Goal: Communication & Community: Participate in discussion

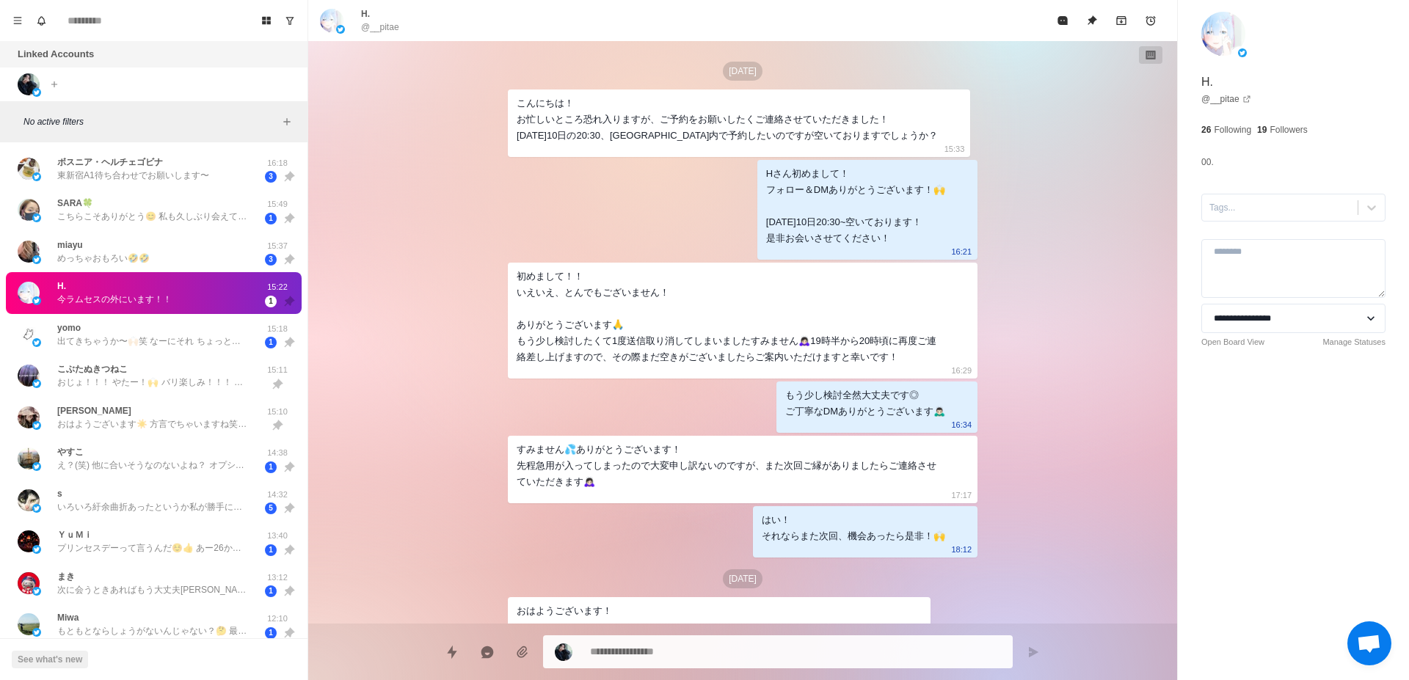
scroll to position [450, 0]
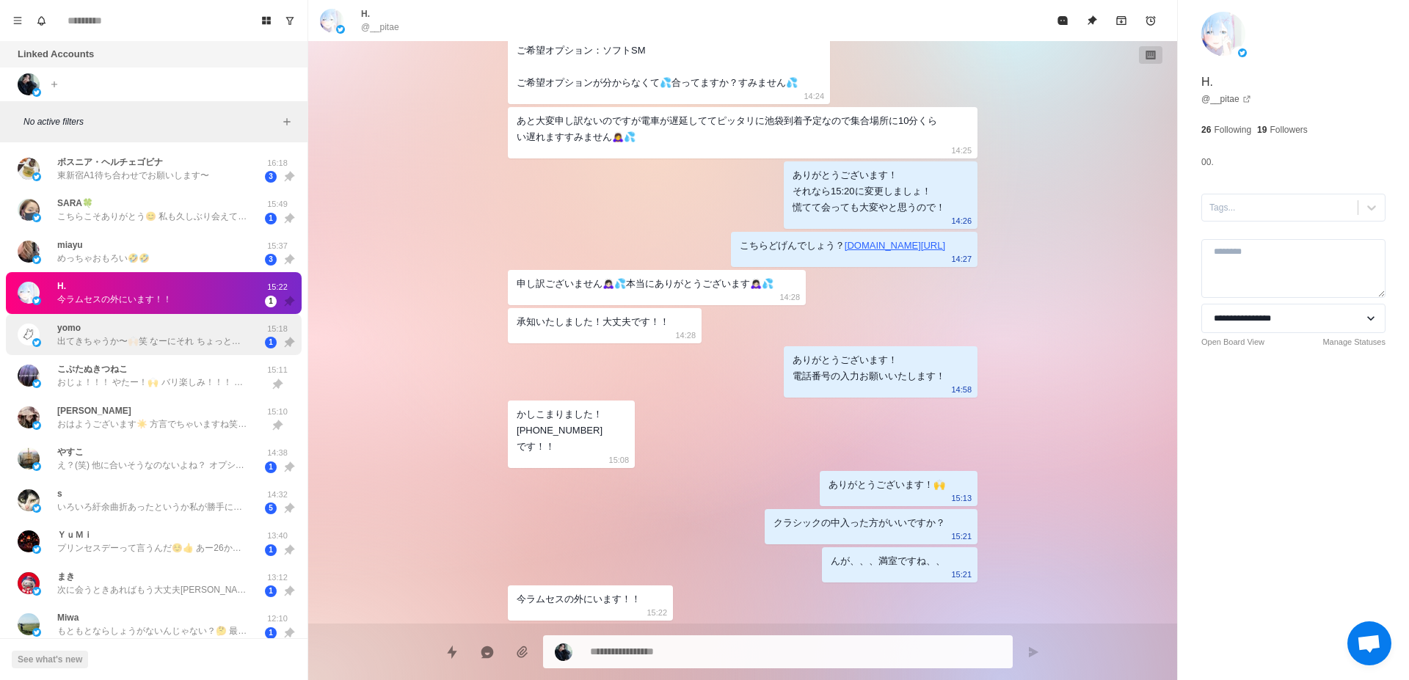
click at [233, 343] on p "出てきちゃうか〜🙌🏻笑 なーにそれ ちょっとだけ見てみたくなる笑[PERSON_NAME]とくんとばちばちホストっていうワードが私の中でイメージ合致しないから…" at bounding box center [152, 341] width 191 height 13
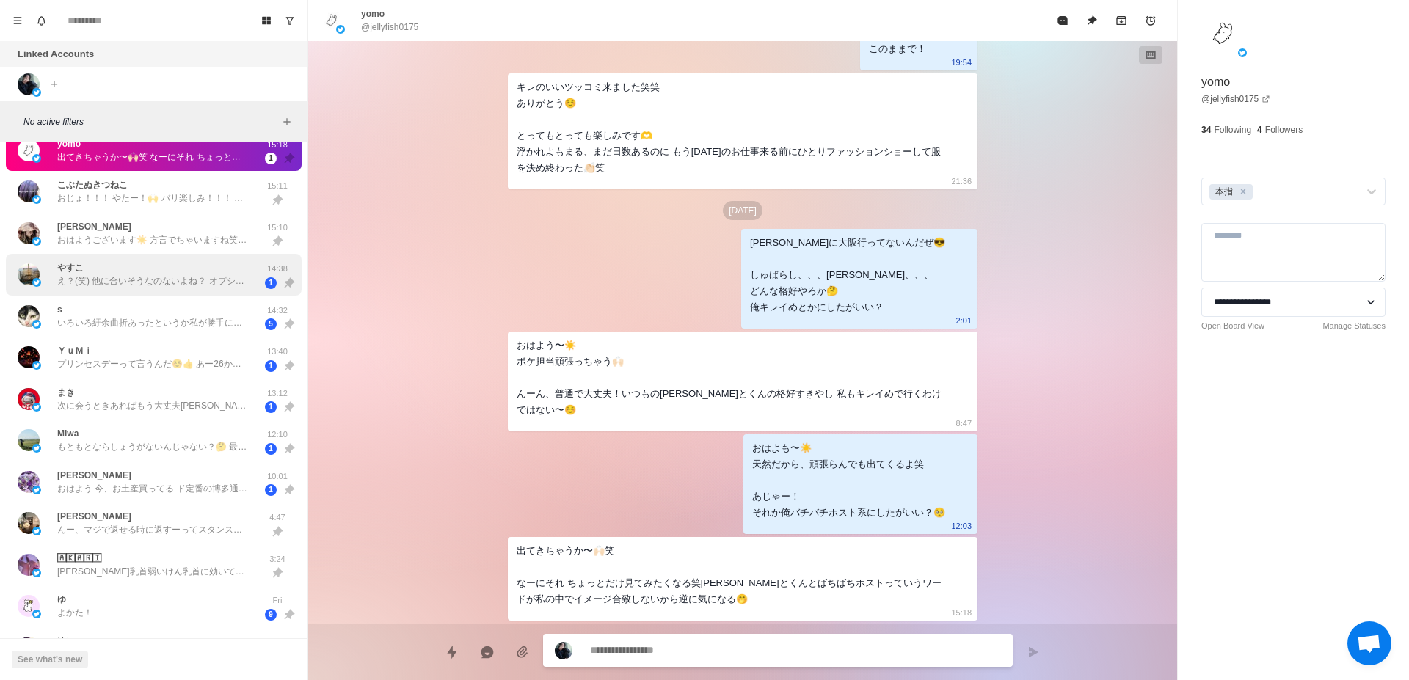
scroll to position [185, 0]
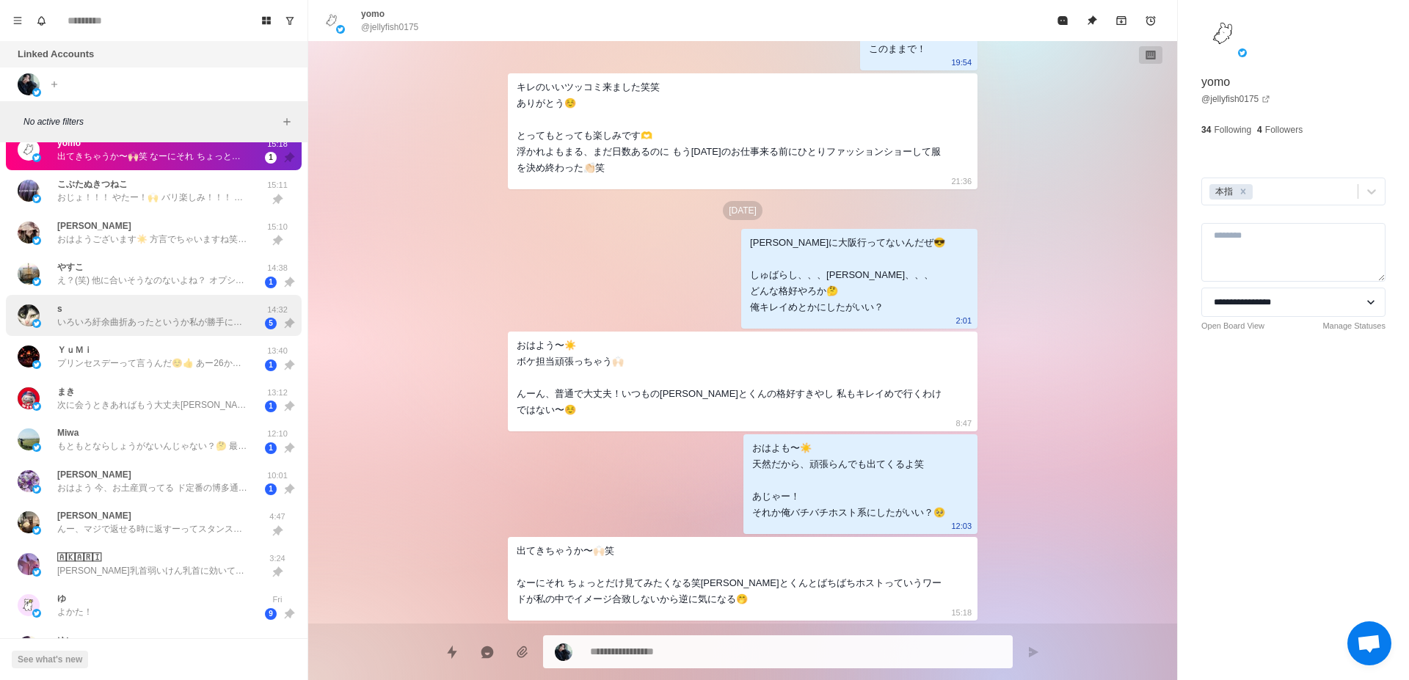
click at [138, 331] on div "s いろいろ紆余曲折あったというか私が勝手に迷走してしまいましたけど、これからもよろしくお願いします 14:32 5" at bounding box center [154, 316] width 296 height 42
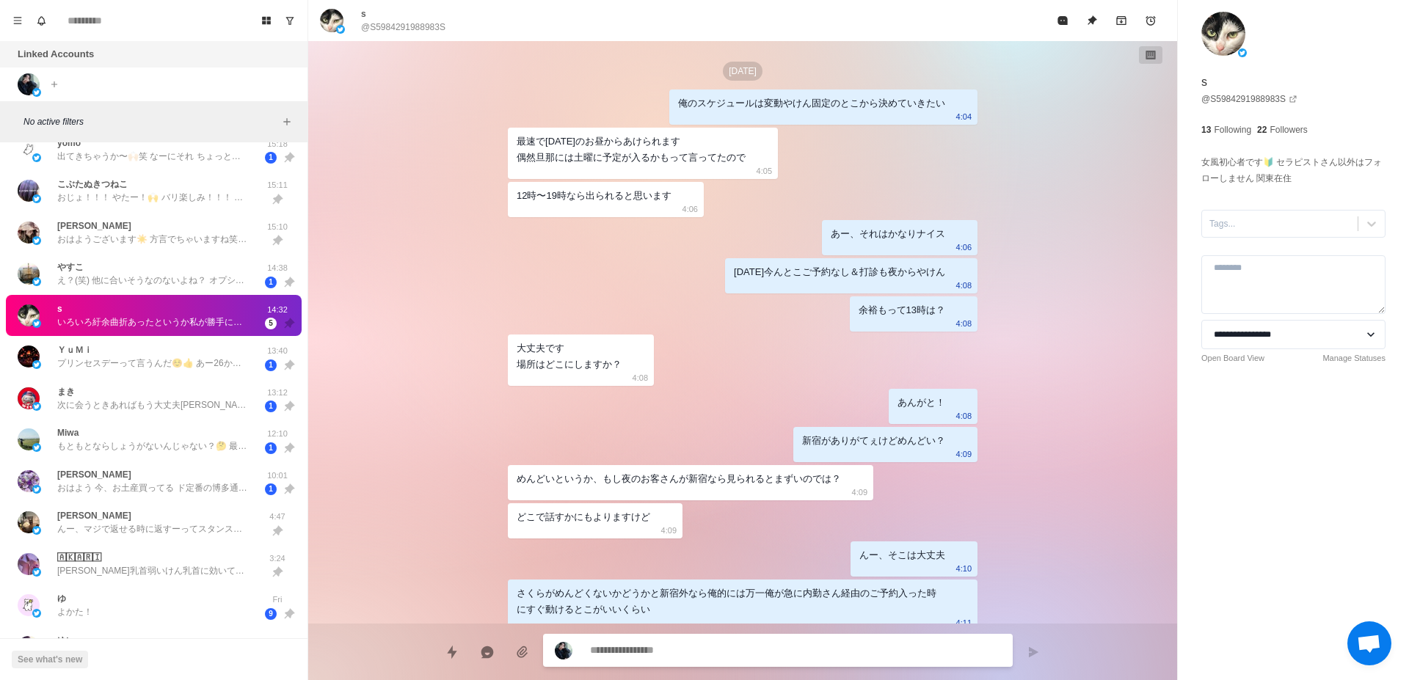
scroll to position [1939, 0]
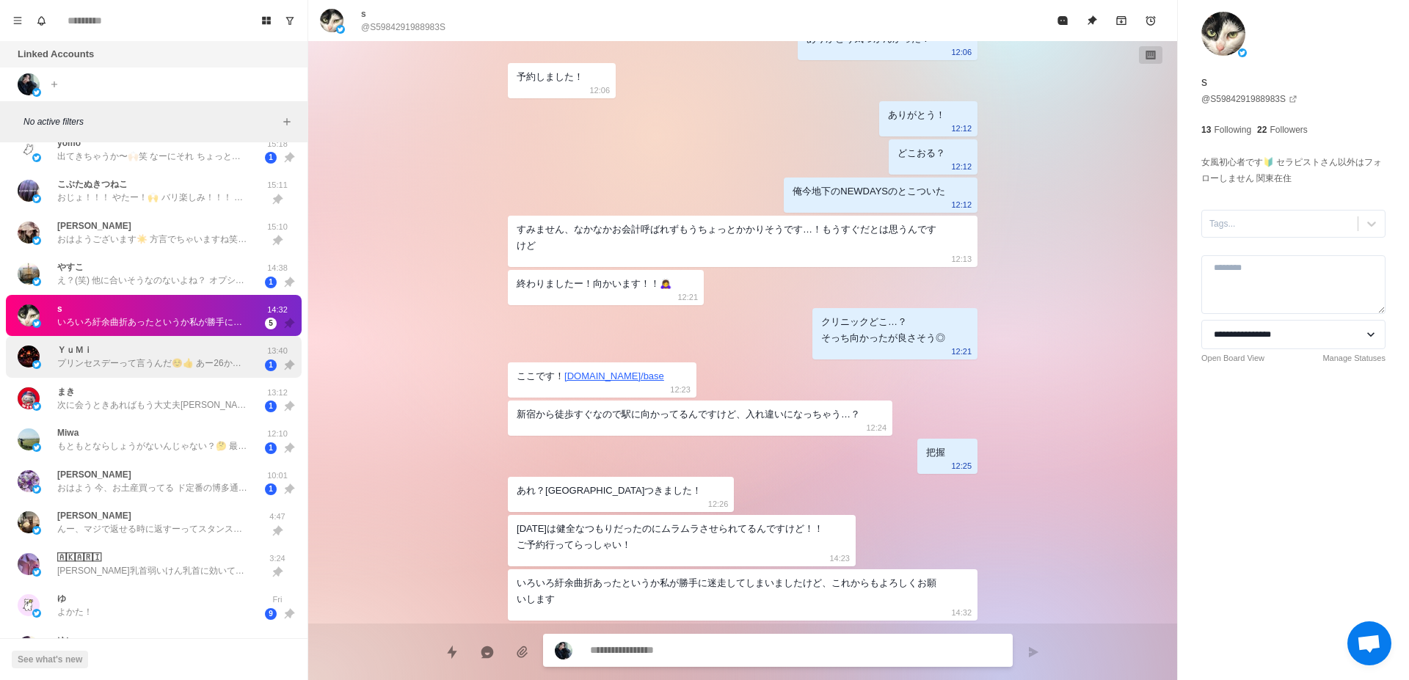
click at [183, 361] on p "プリンセスデーって言うんだ☺️👍 あー26から福岡だったんだ！タイミング悪くてゴメン！" at bounding box center [152, 363] width 191 height 13
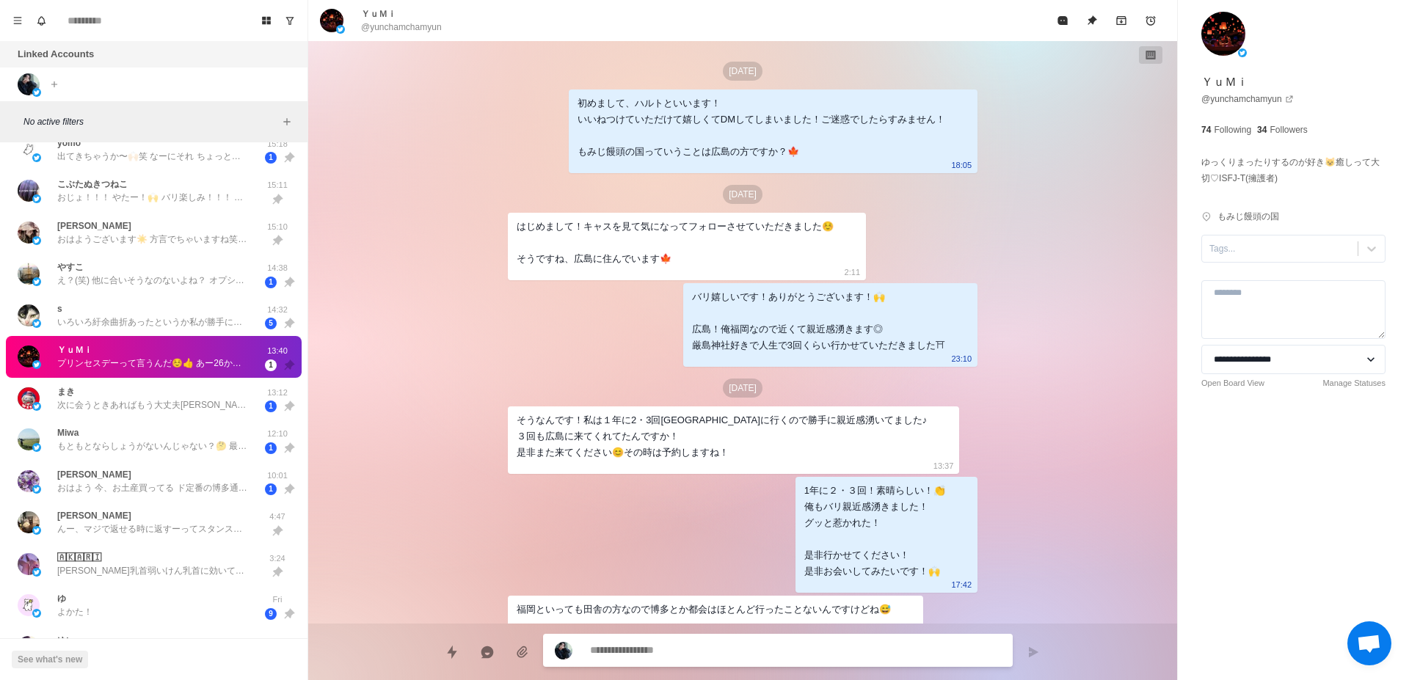
scroll to position [1422, 0]
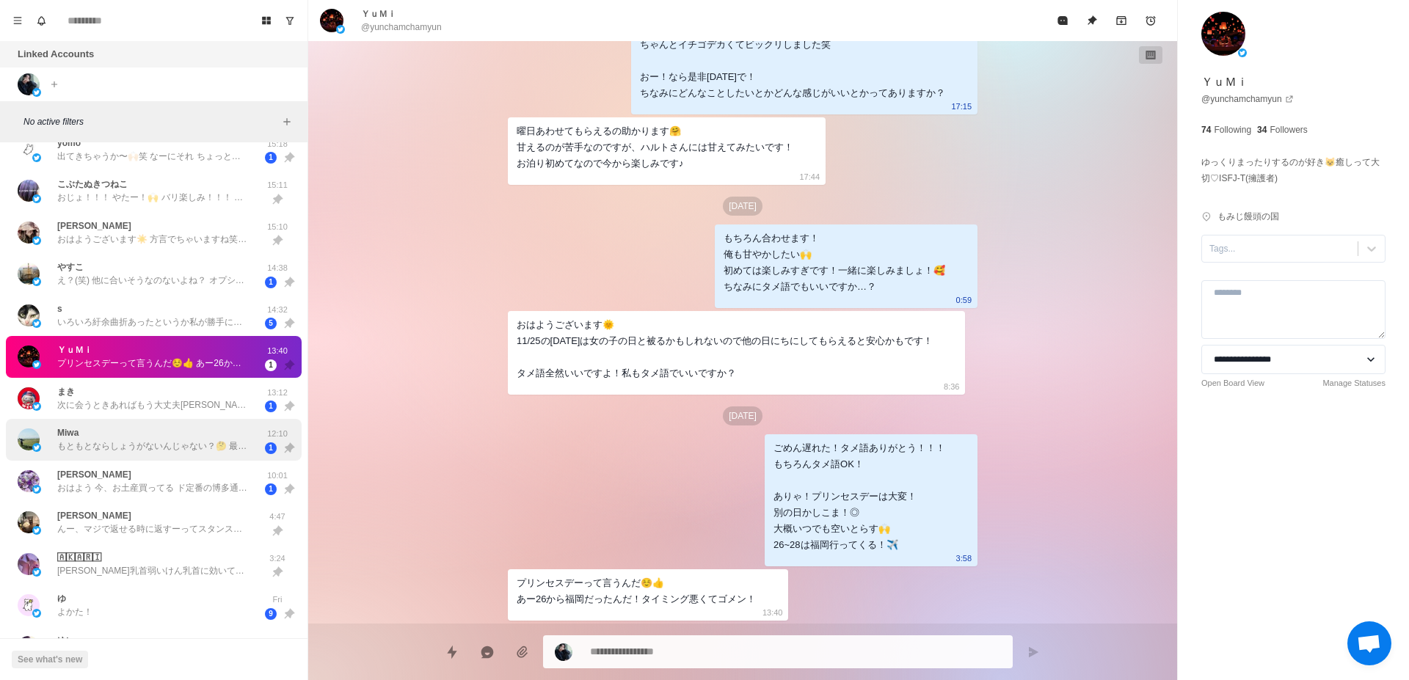
click at [188, 437] on div "Miwa もともとならしょうがないんじゃない？🤔 最近一気に涼しくなったし🍂 あとはお客様の相談を真剣に聞いたりしてたら、マイナスエネルギーも貰ってると思うし…" at bounding box center [152, 439] width 191 height 26
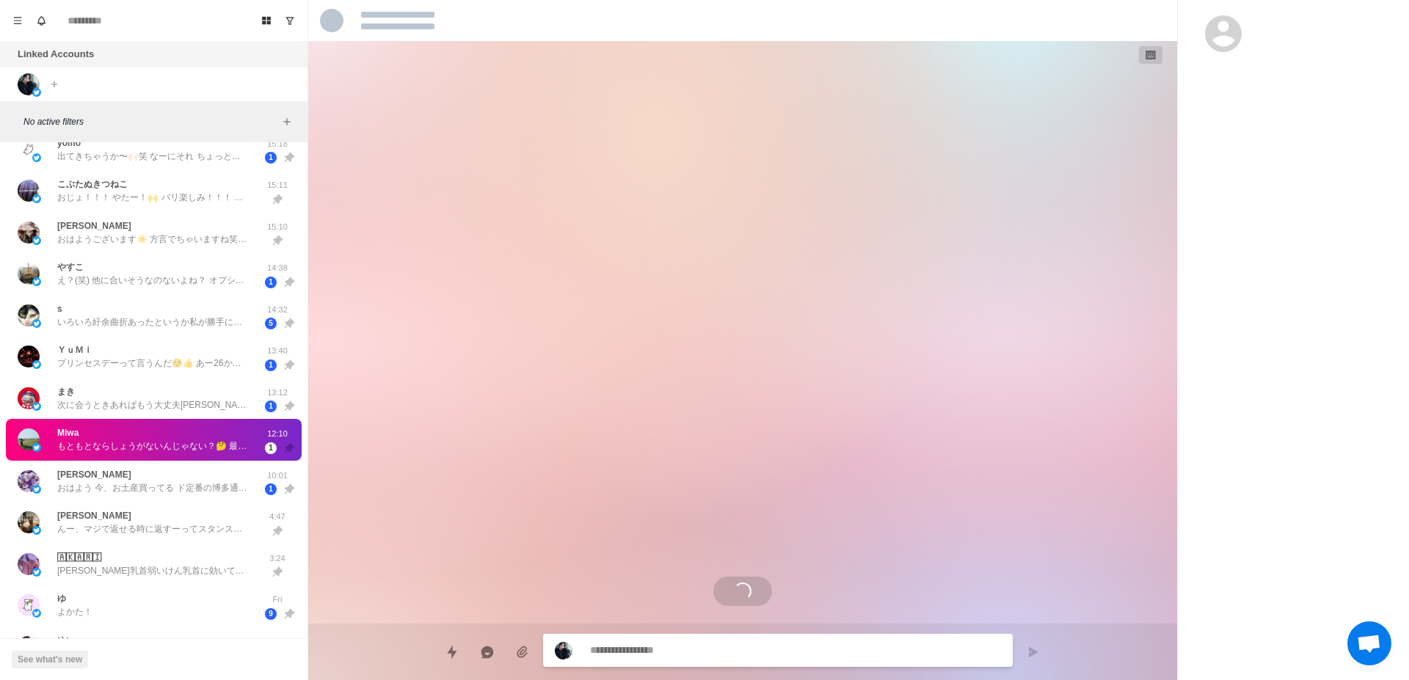
scroll to position [2873, 0]
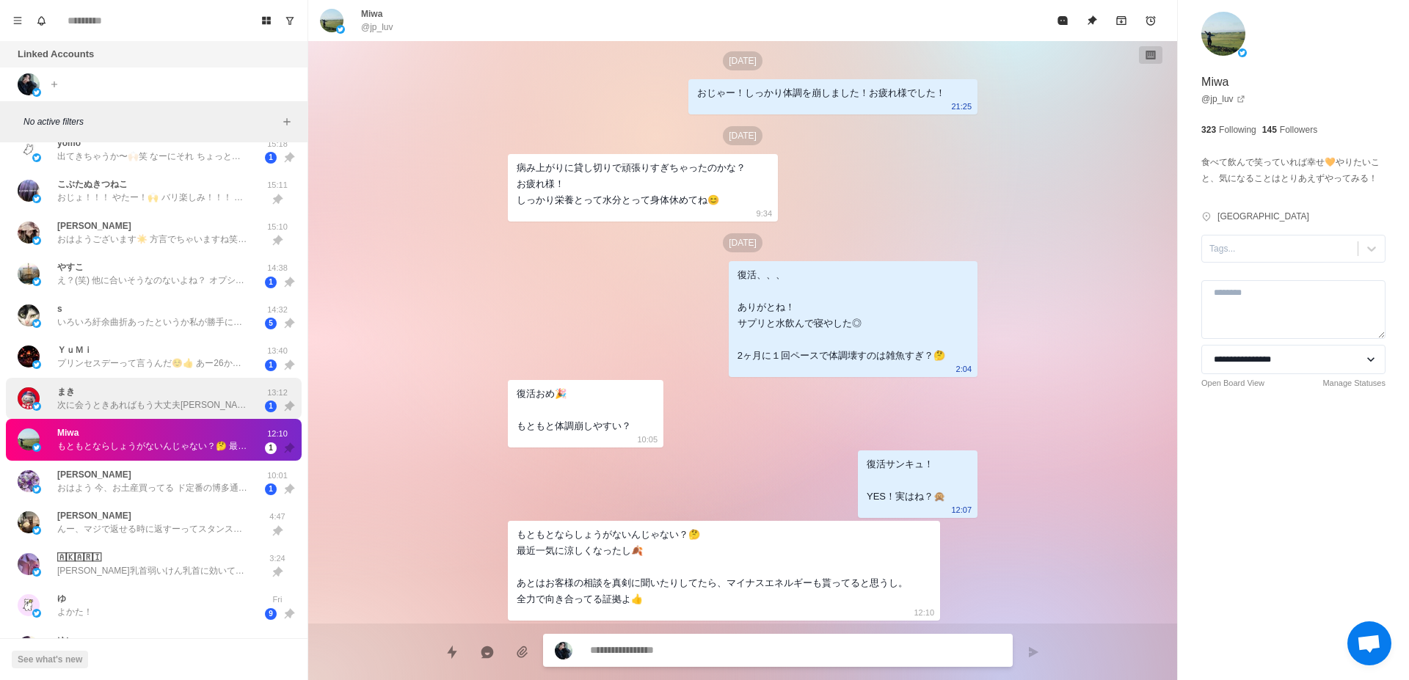
click at [193, 392] on div "まき 次に会うときあればもう大丈夫[PERSON_NAME]とおもいます！" at bounding box center [152, 398] width 191 height 26
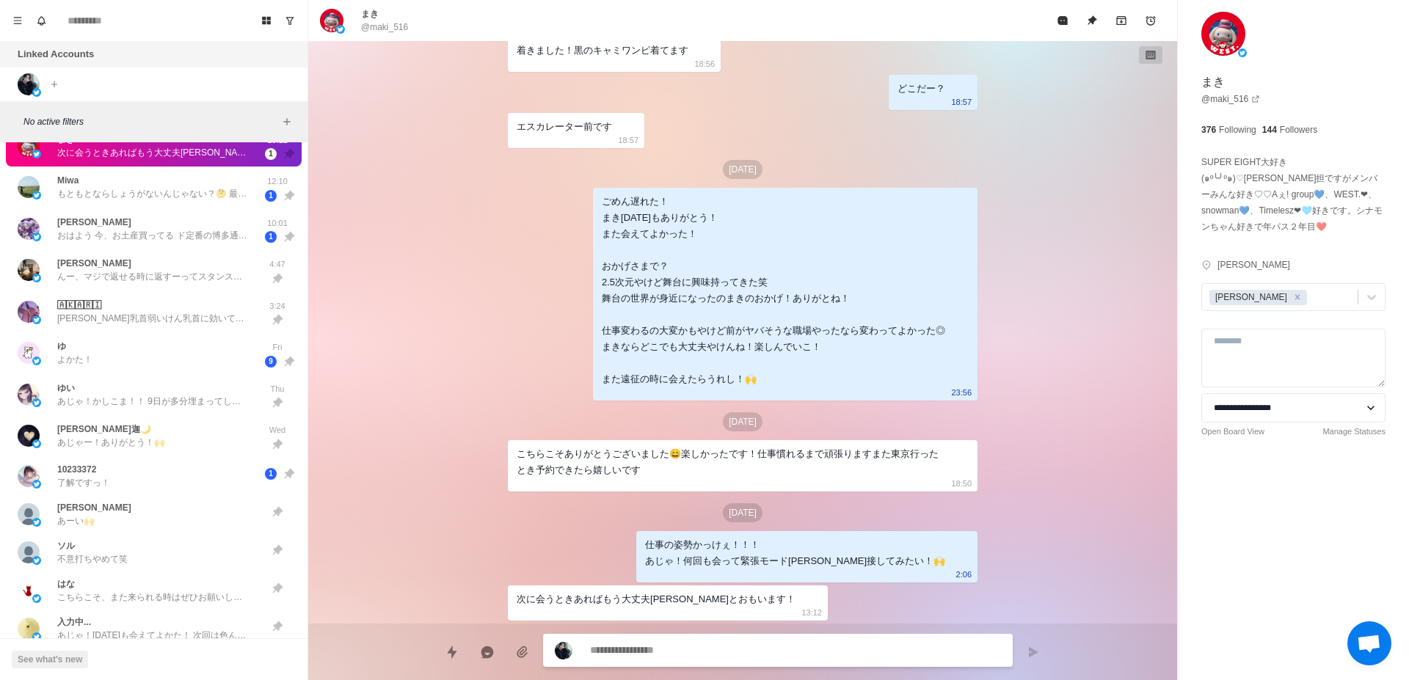
scroll to position [462, 0]
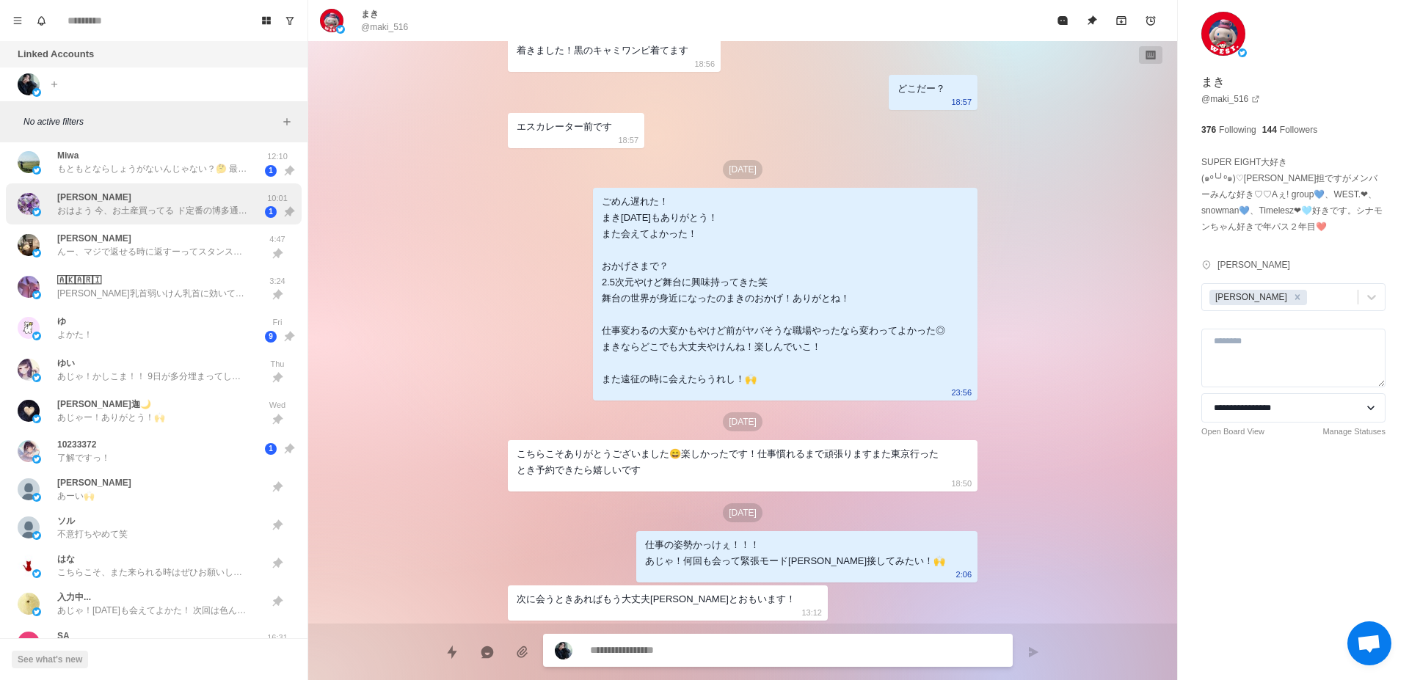
click at [183, 221] on div "[PERSON_NAME] おはよう 今、お土産買ってる ド定番の博多通りもんと あまおうのお菓子買った〜 10:01 1" at bounding box center [154, 204] width 296 height 42
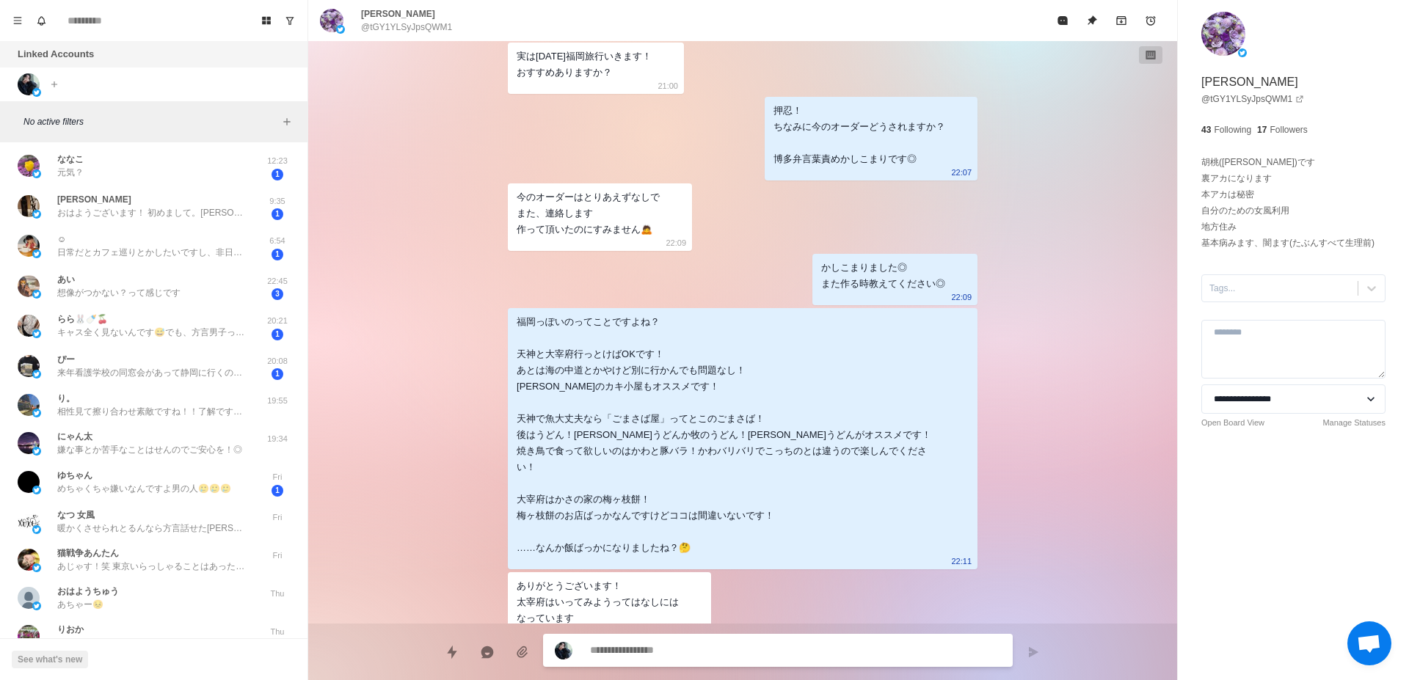
scroll to position [832, 0]
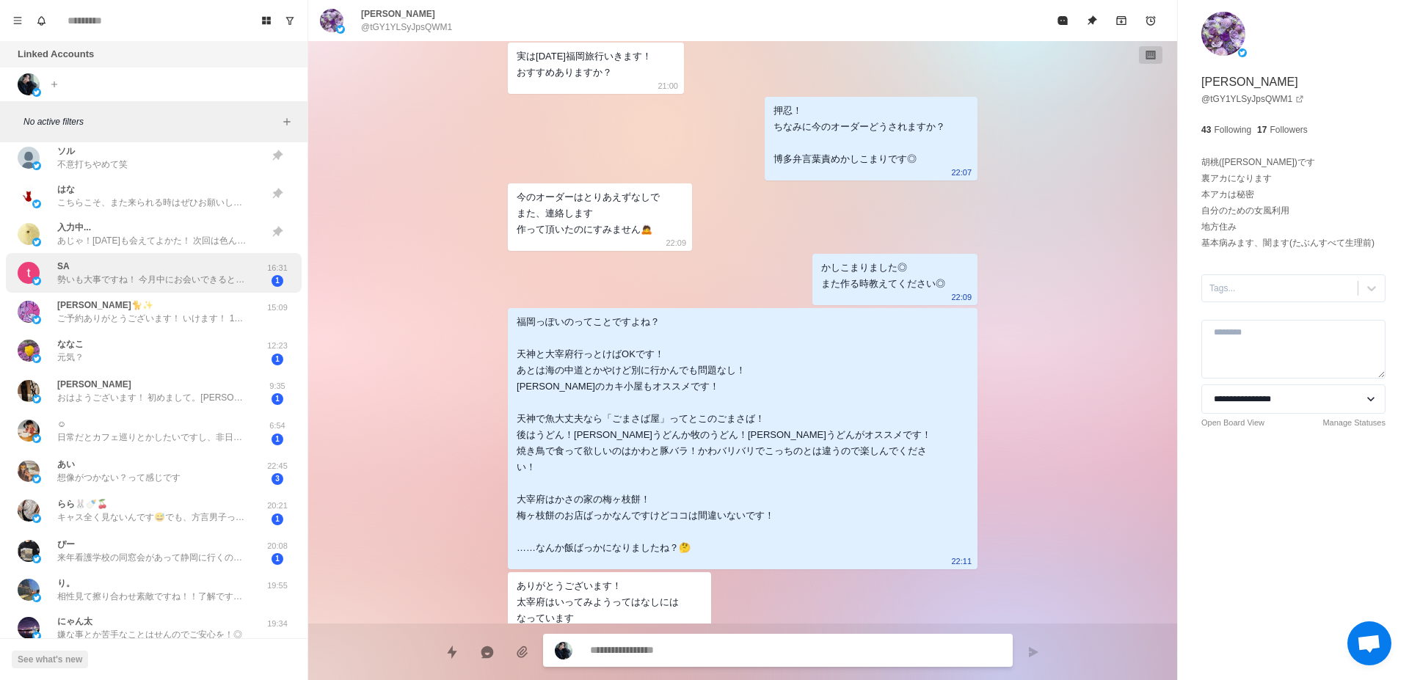
click at [144, 280] on p "勢いも大事ですね！ 今月中にお会いできるといいなと思っています😊 名前だけでそう思ってくださるとは笑 楽しみです♪" at bounding box center [152, 279] width 191 height 13
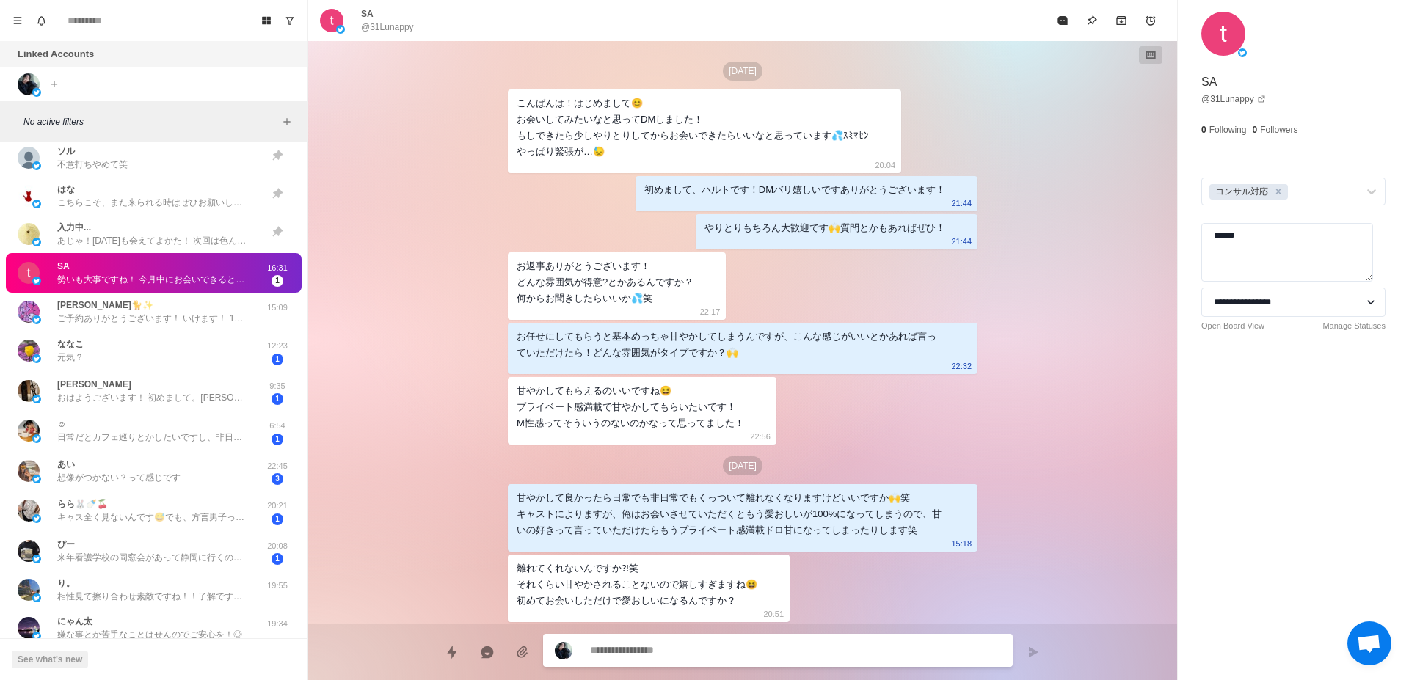
scroll to position [1165, 0]
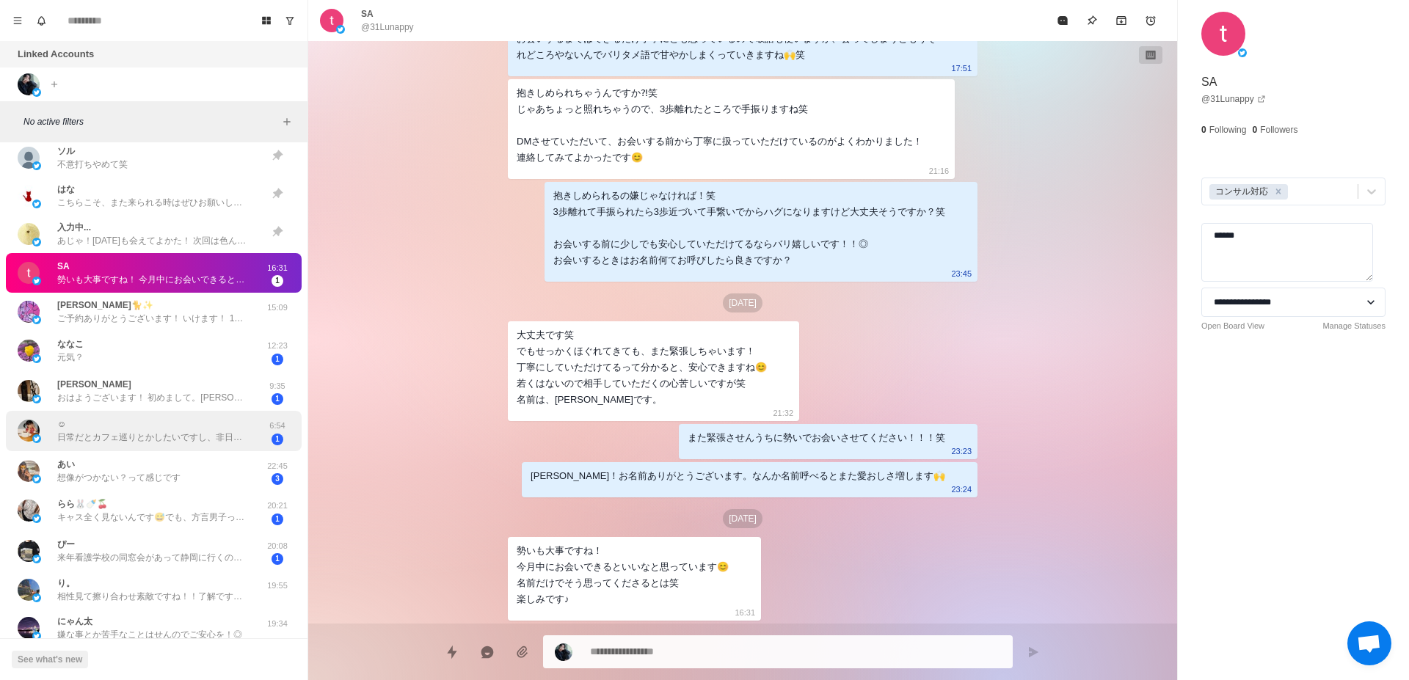
click at [189, 439] on p "日常だとカフェ巡りとかしたいですし、非日常だとばちぼこにいかれたいです😉笑笑笑" at bounding box center [152, 437] width 191 height 13
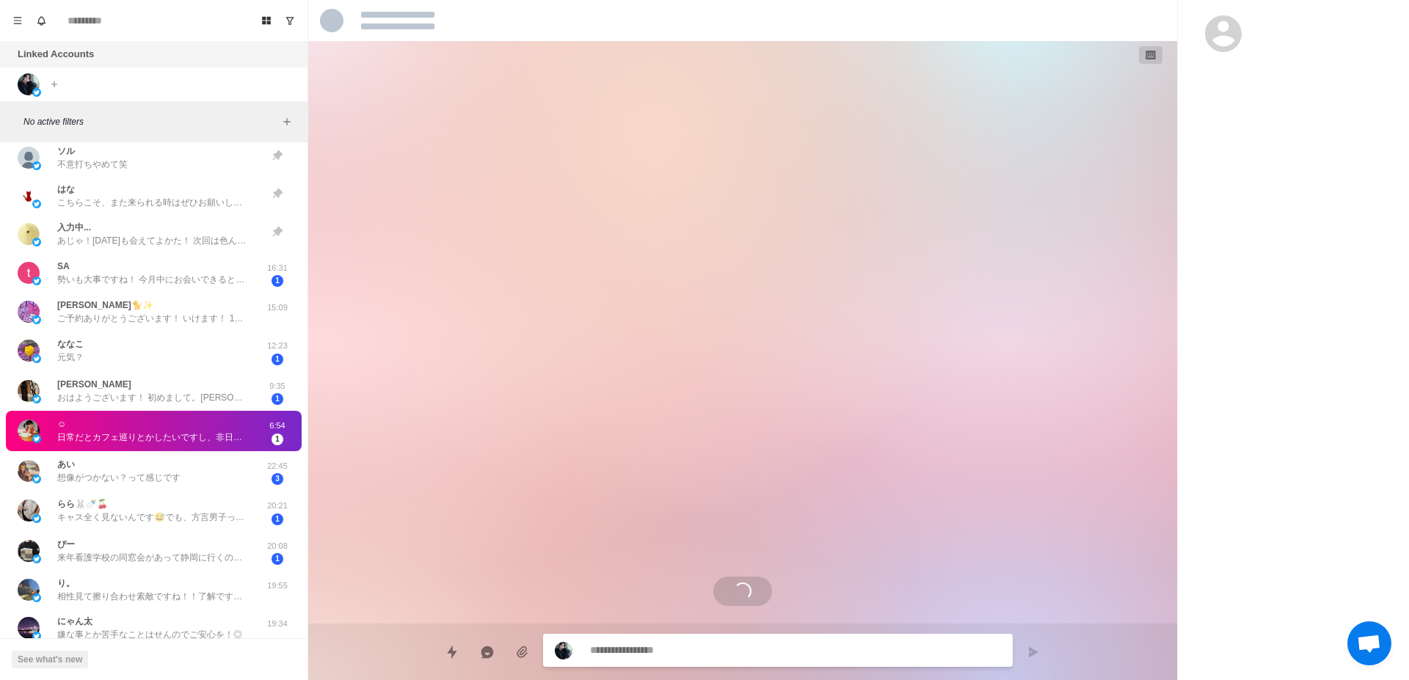
scroll to position [1722, 0]
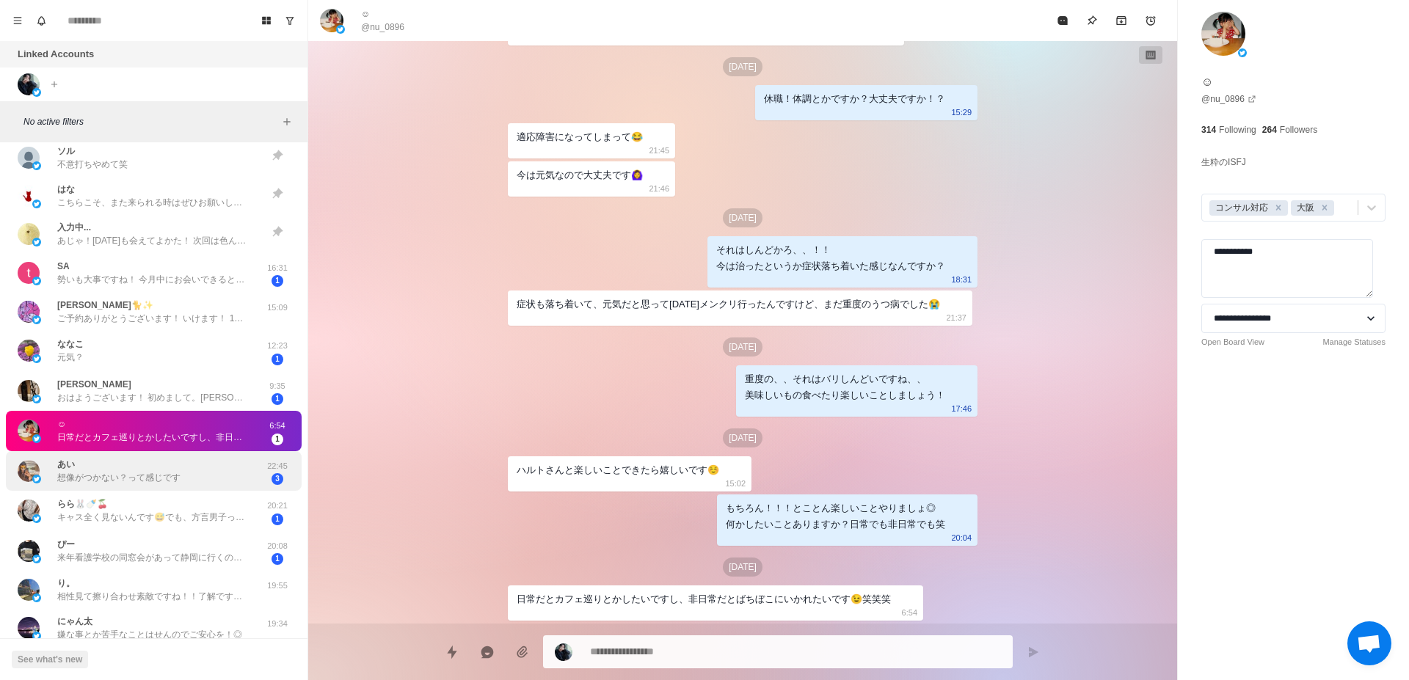
click at [126, 474] on p "想像がつかない？って感じです" at bounding box center [118, 477] width 123 height 13
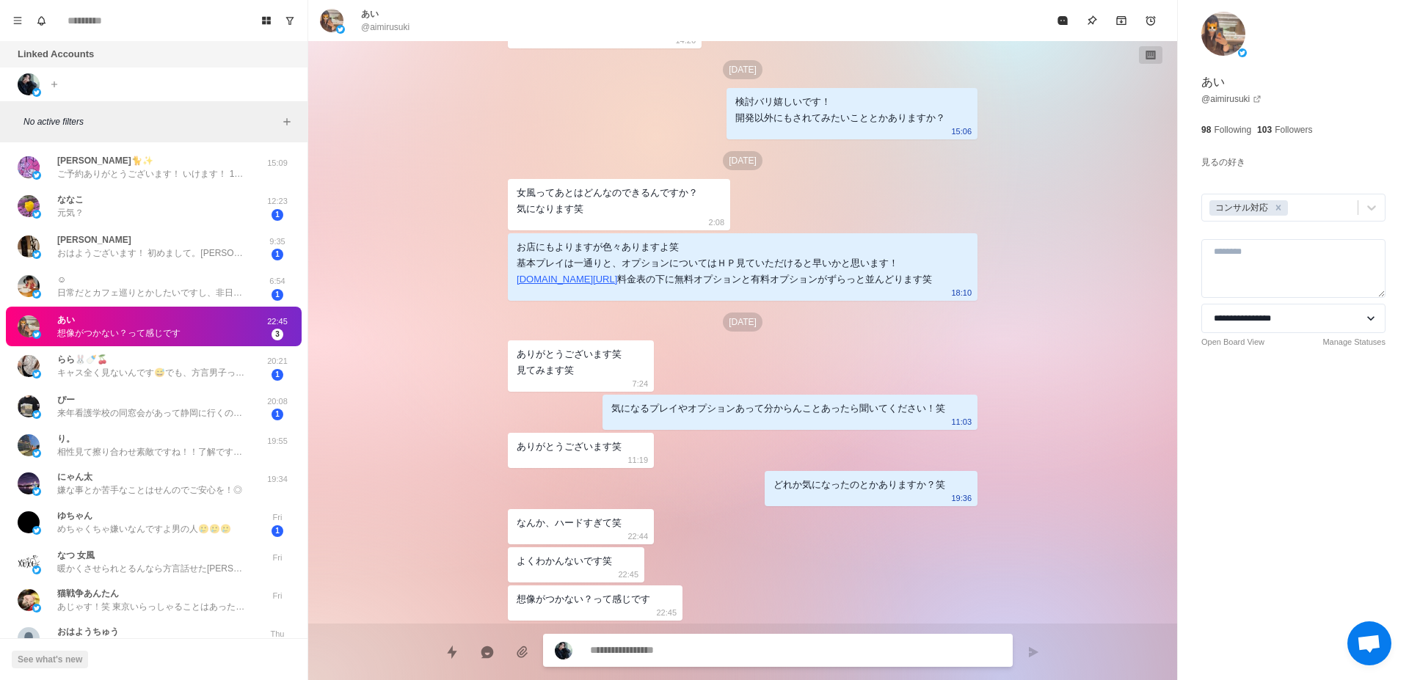
scroll to position [1017, 0]
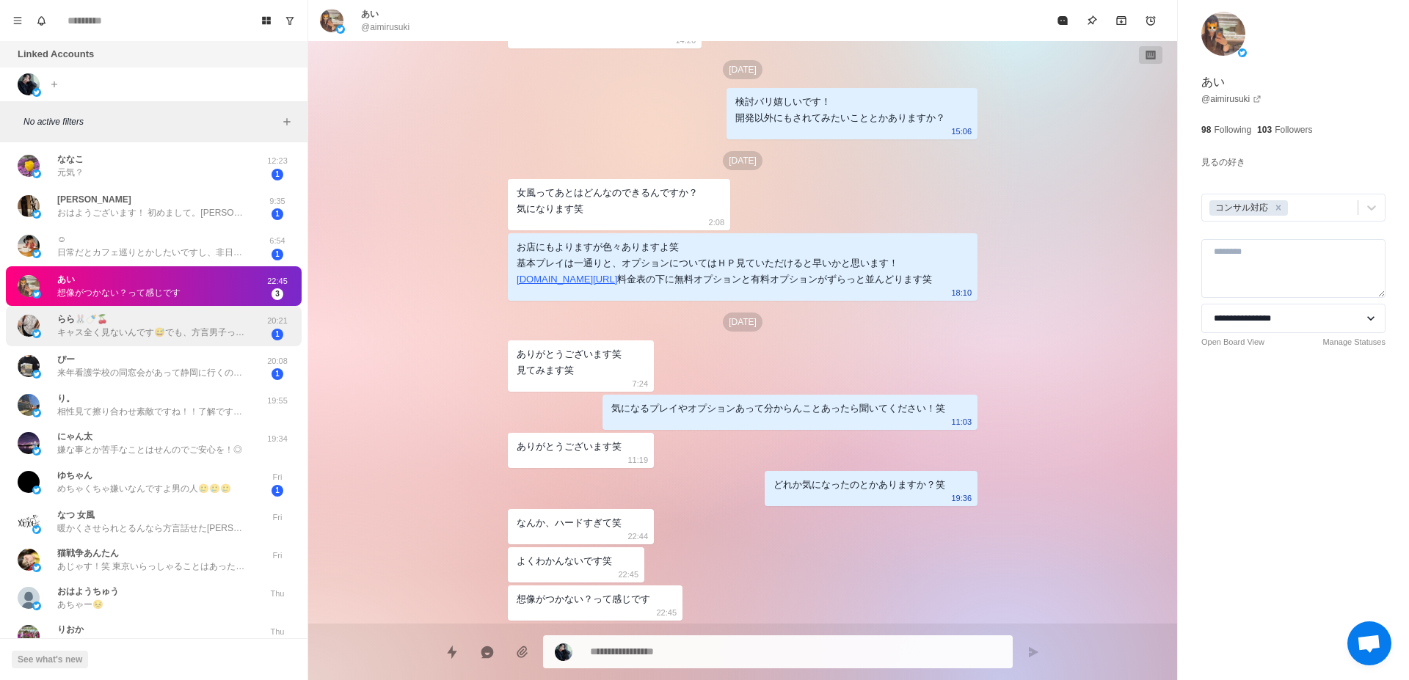
click at [140, 337] on p "キャス全く見ないんです😅でも、方言男子ってだけで最高なので😍実際お会いするまで楽しみにしてます( ˙³˙)⇝💕" at bounding box center [152, 332] width 191 height 13
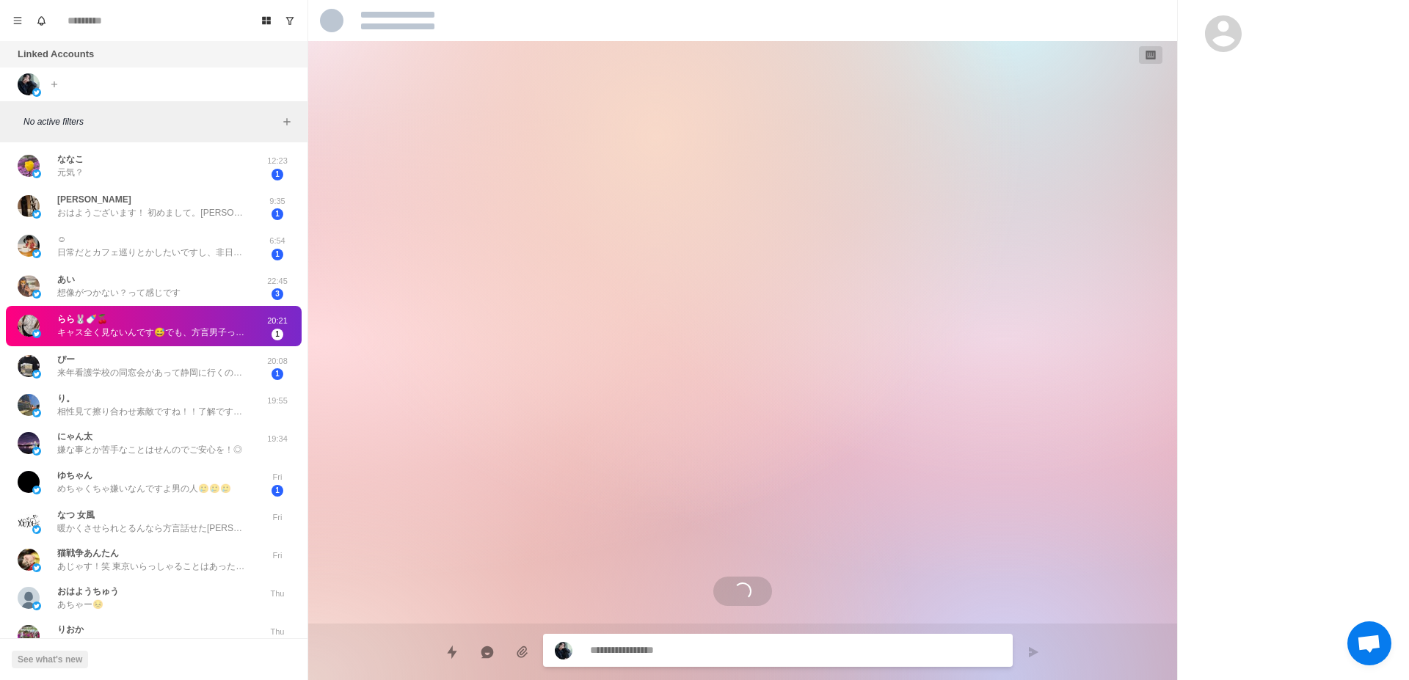
scroll to position [1303, 0]
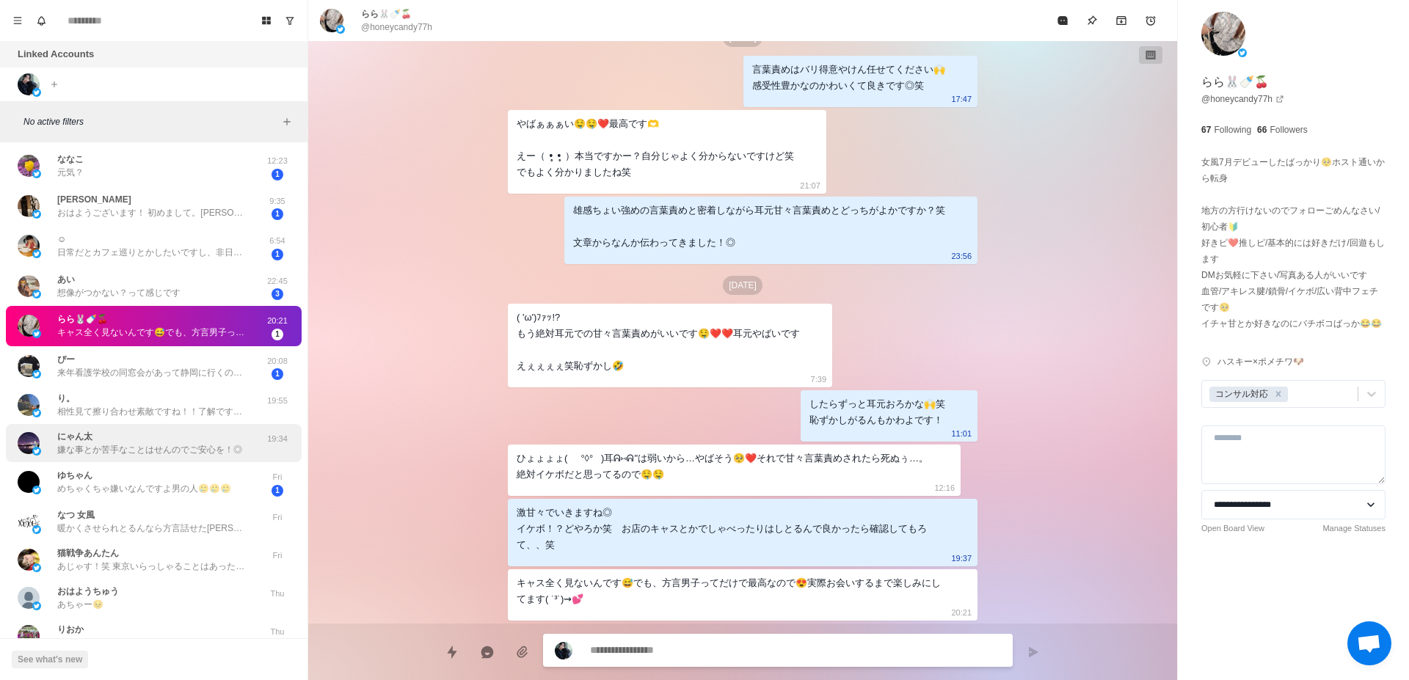
click at [115, 441] on div "にゃん太 嫌な事とか苦手なことはせんのでご安心を！◎" at bounding box center [149, 443] width 185 height 26
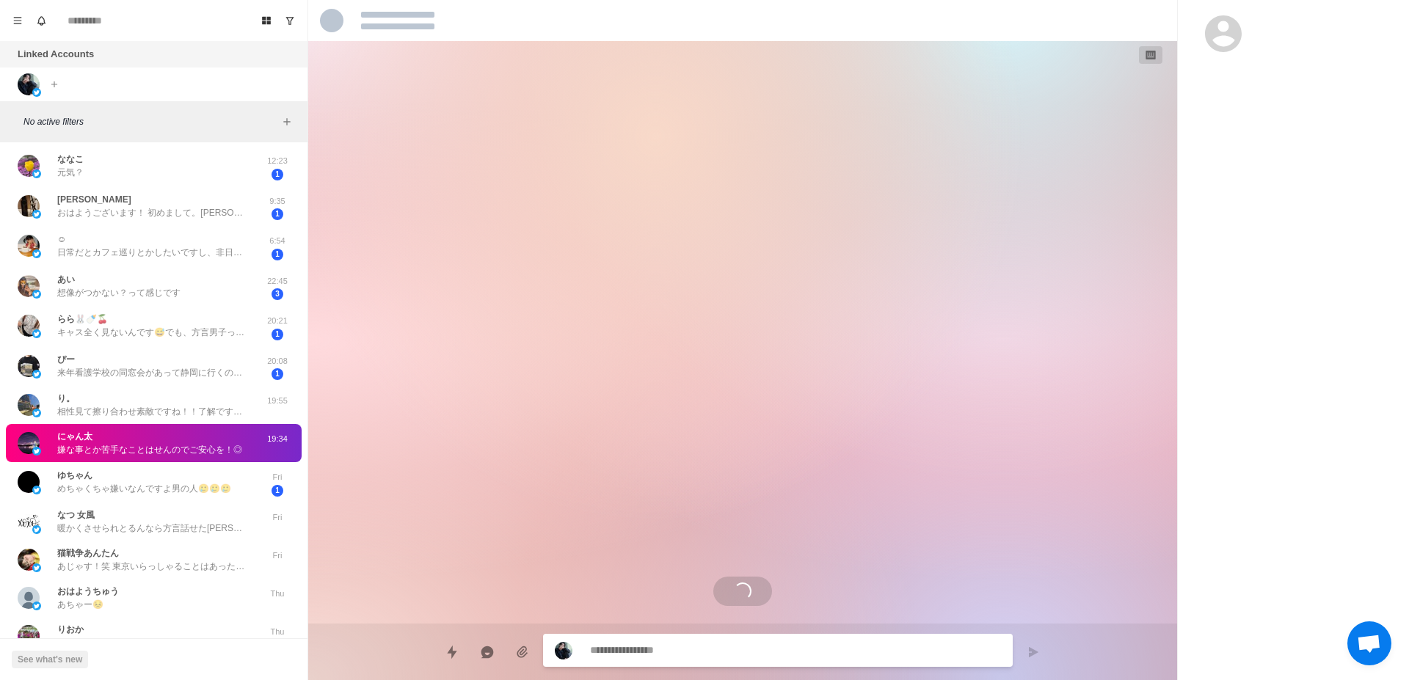
scroll to position [0, 0]
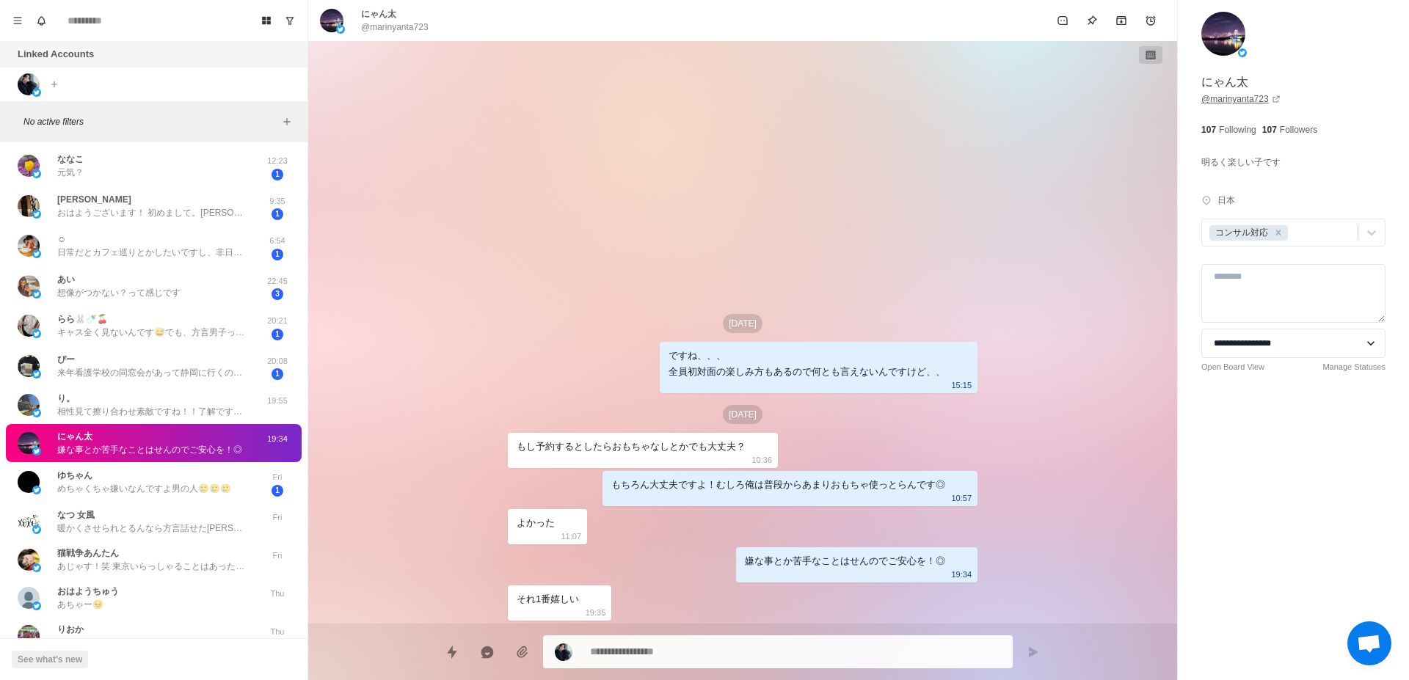
click at [1248, 100] on link "@ marinyanta723" at bounding box center [1240, 98] width 79 height 13
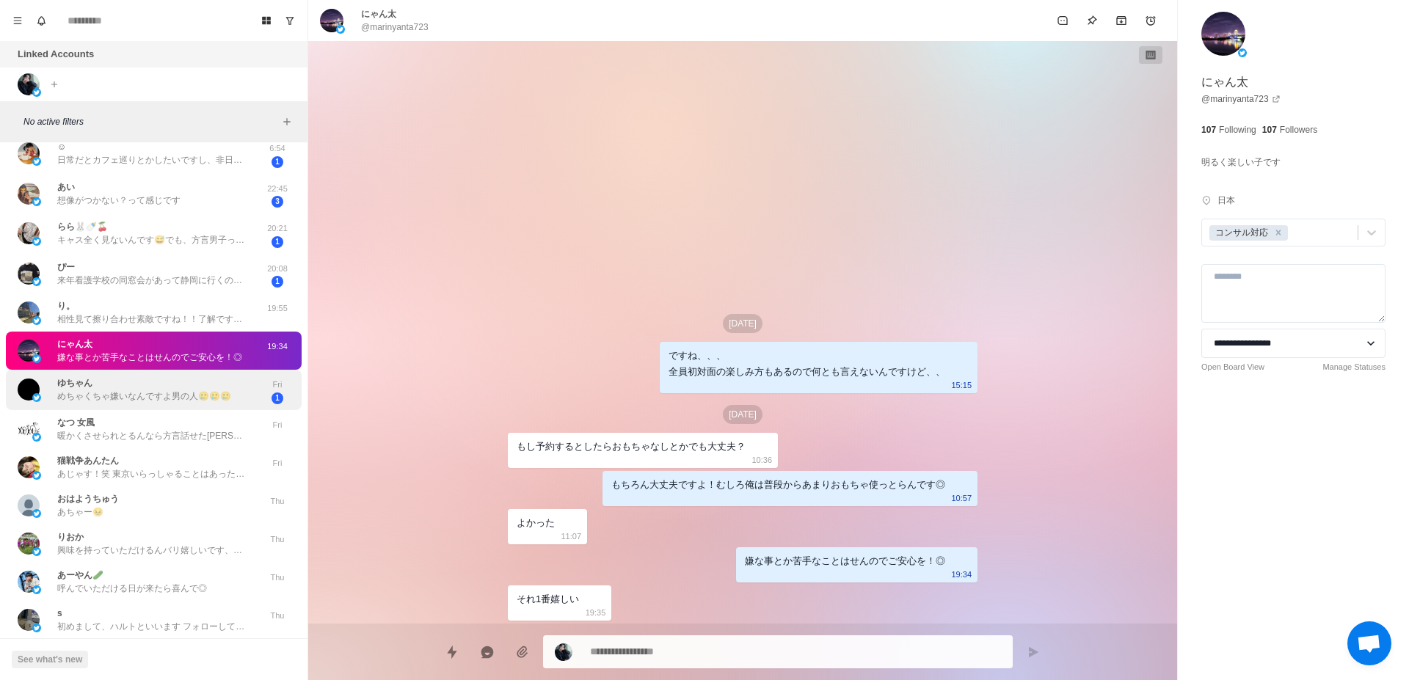
click at [194, 397] on p "めちゃくちゃ嫌いなんですよ男の人🥲🥲🥲" at bounding box center [144, 396] width 174 height 13
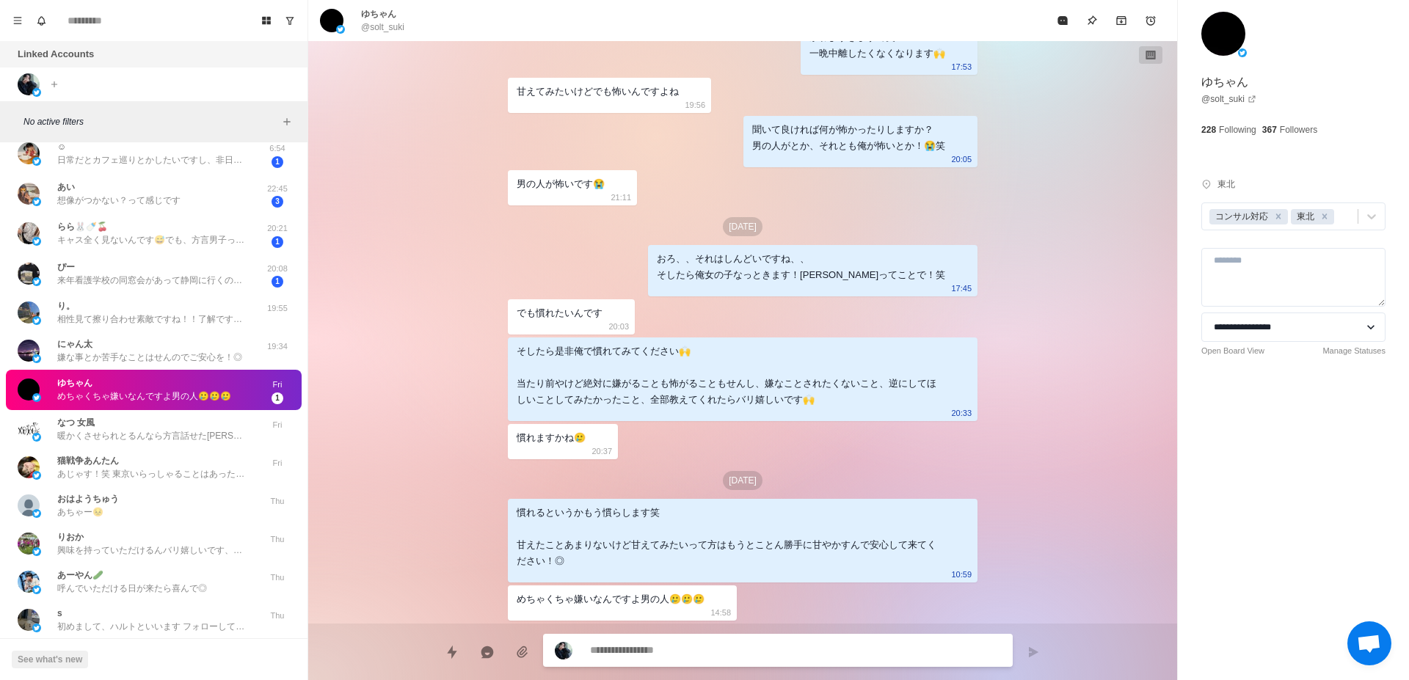
scroll to position [740, 0]
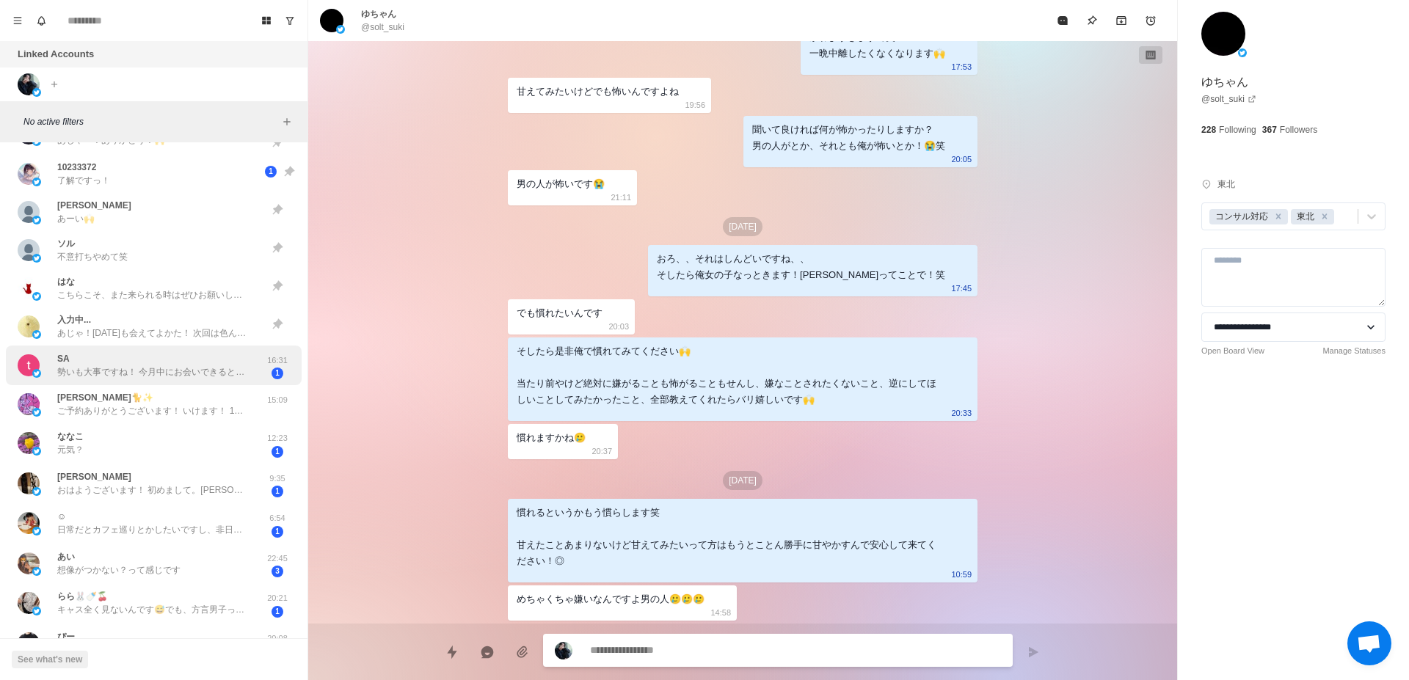
click at [200, 378] on p "勢いも大事ですね！ 今月中にお会いできるといいなと思っています😊 名前だけでそう思ってくださるとは笑 楽しみです♪" at bounding box center [152, 372] width 191 height 13
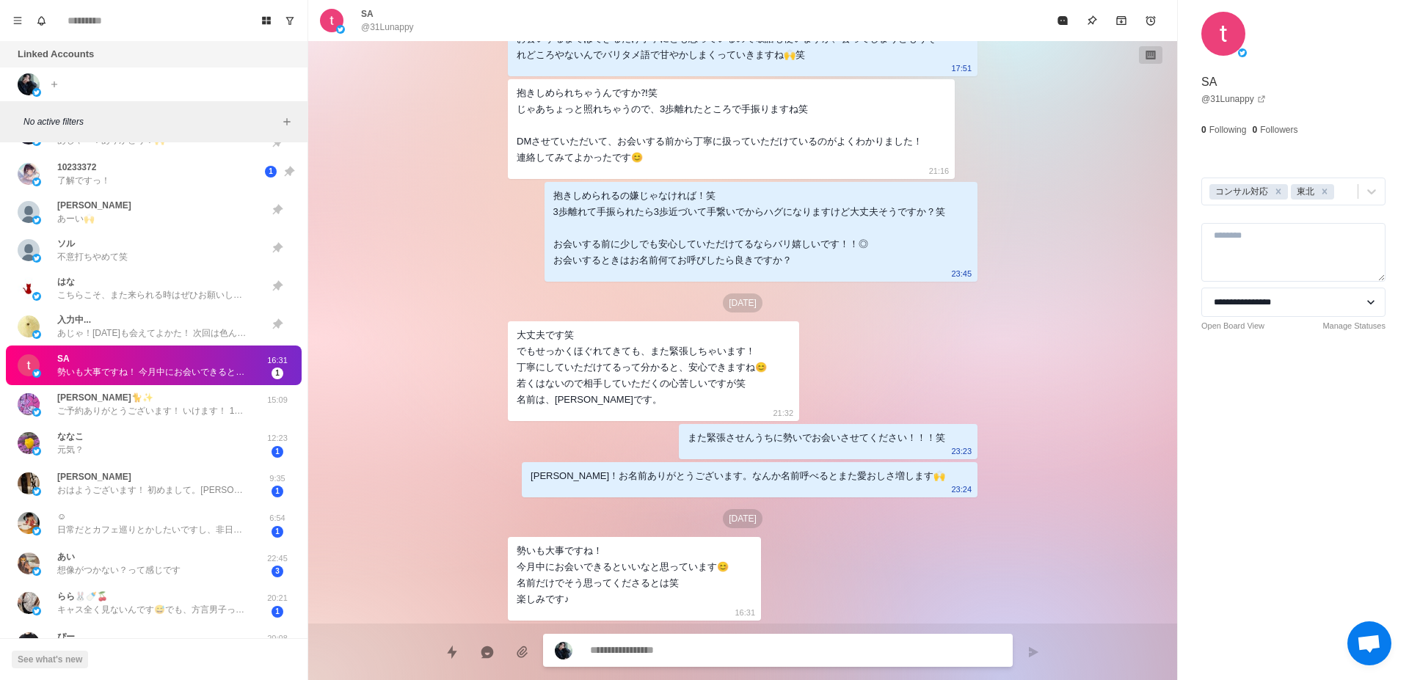
type textarea "*"
type textarea "******"
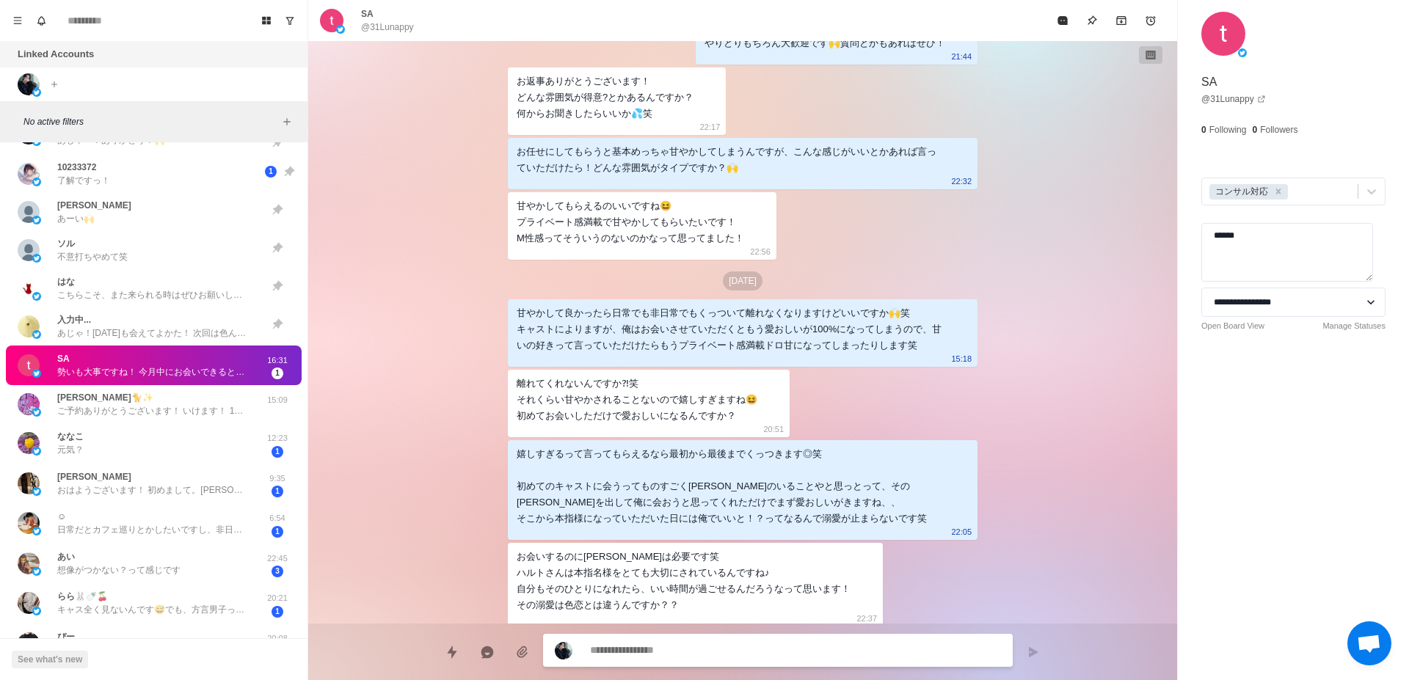
scroll to position [277, 0]
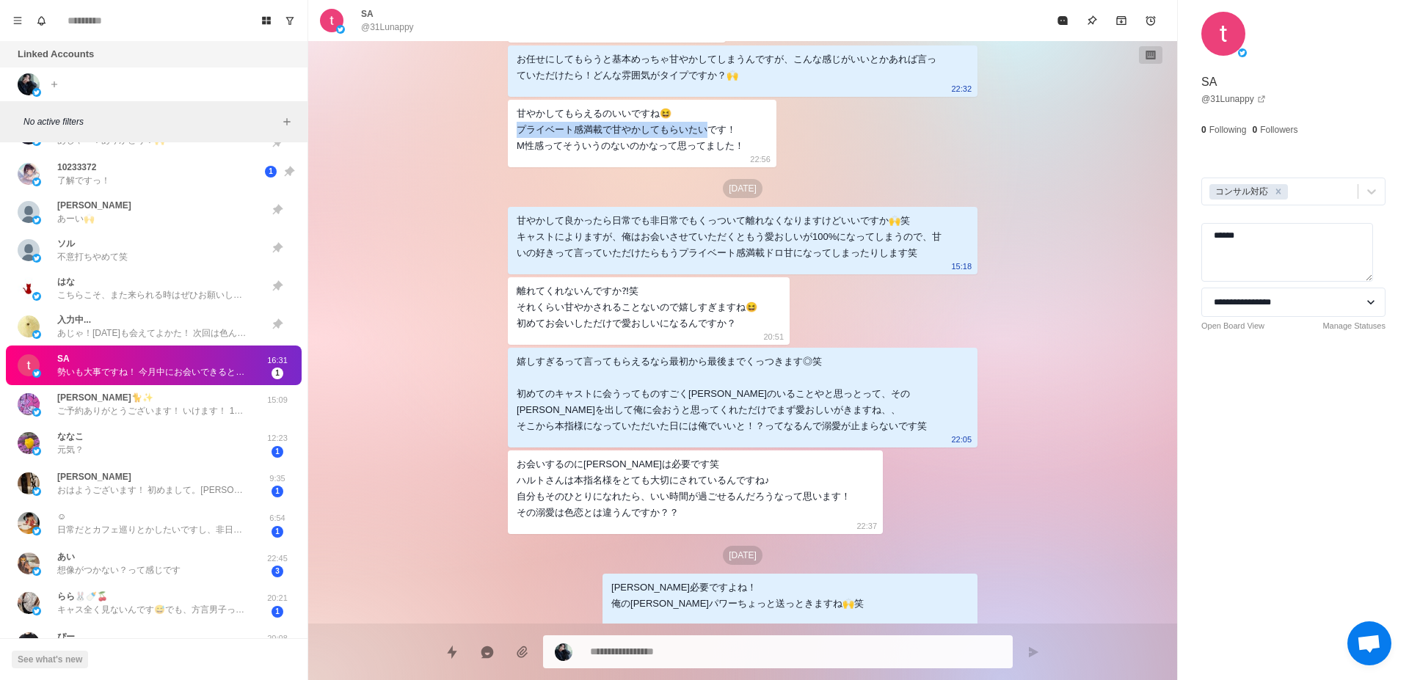
drag, startPoint x: 512, startPoint y: 130, endPoint x: 699, endPoint y: 128, distance: 186.4
click at [699, 128] on div "甘やかしてもらえるのいいですね😆 プライベート感満載で甘やかしてもらいたいです！ M性感ってそういうのないのかなって思ってました！" at bounding box center [631, 130] width 228 height 48
copy div "ライベート感満載で甘やかしてもらいたいで"
click at [1289, 236] on textarea "******" at bounding box center [1287, 252] width 172 height 59
type textarea "*"
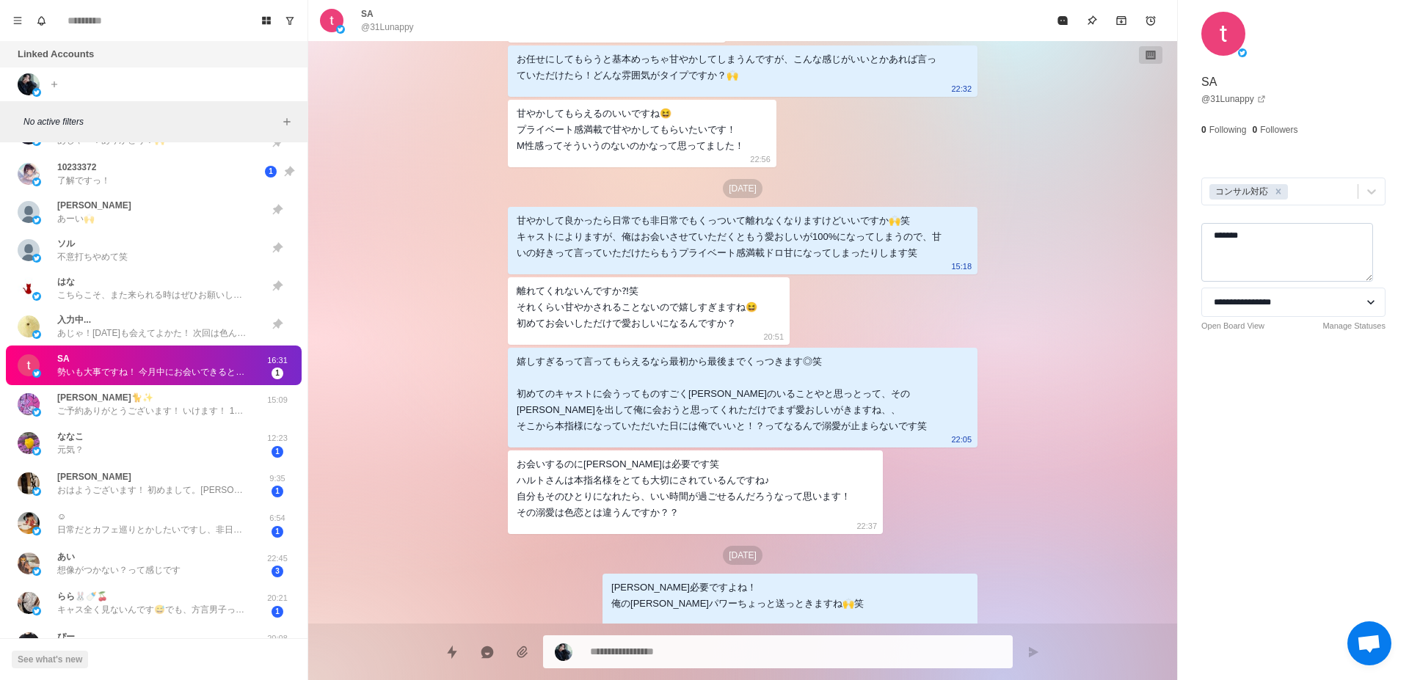
paste textarea "**********"
type textarea "**********"
type textarea "*"
type textarea "**********"
click at [1294, 421] on div "**********" at bounding box center [1293, 340] width 231 height 680
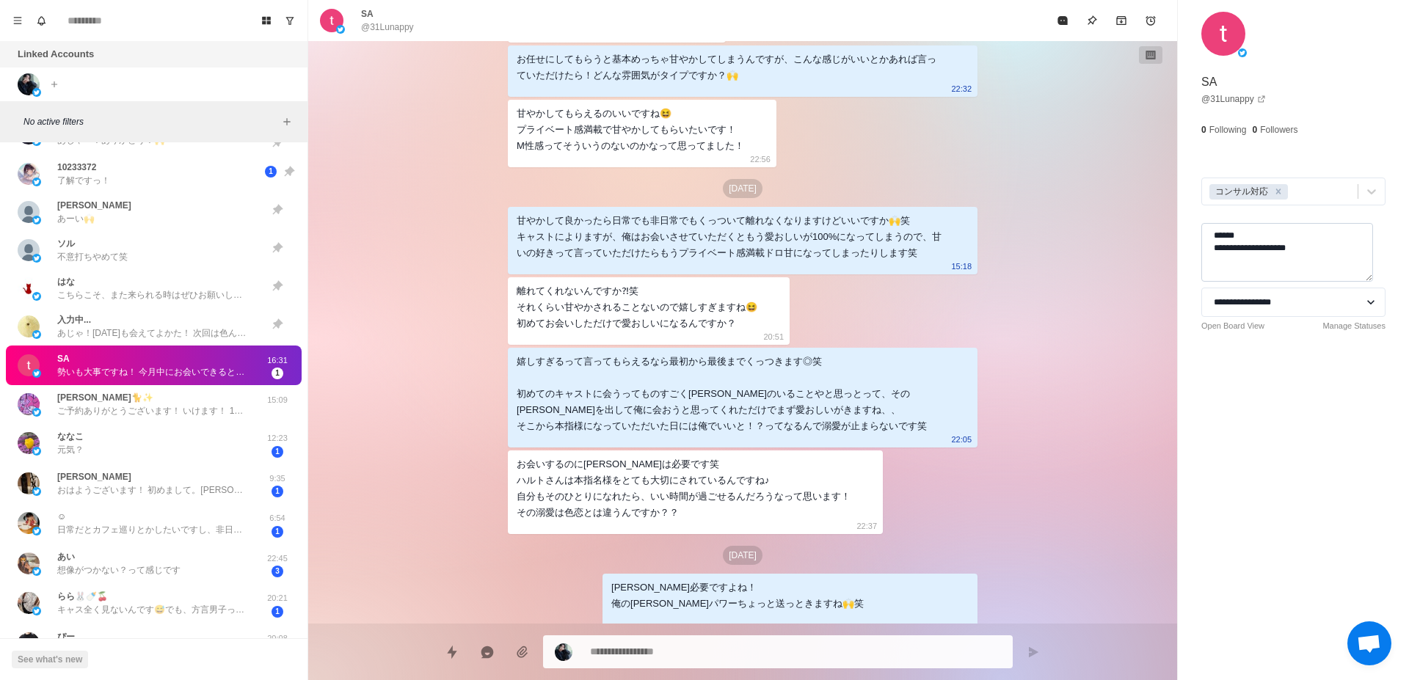
type textarea "*"
click at [1216, 250] on textarea "**********" at bounding box center [1287, 252] width 172 height 59
type textarea "**********"
type textarea "*"
type textarea "**********"
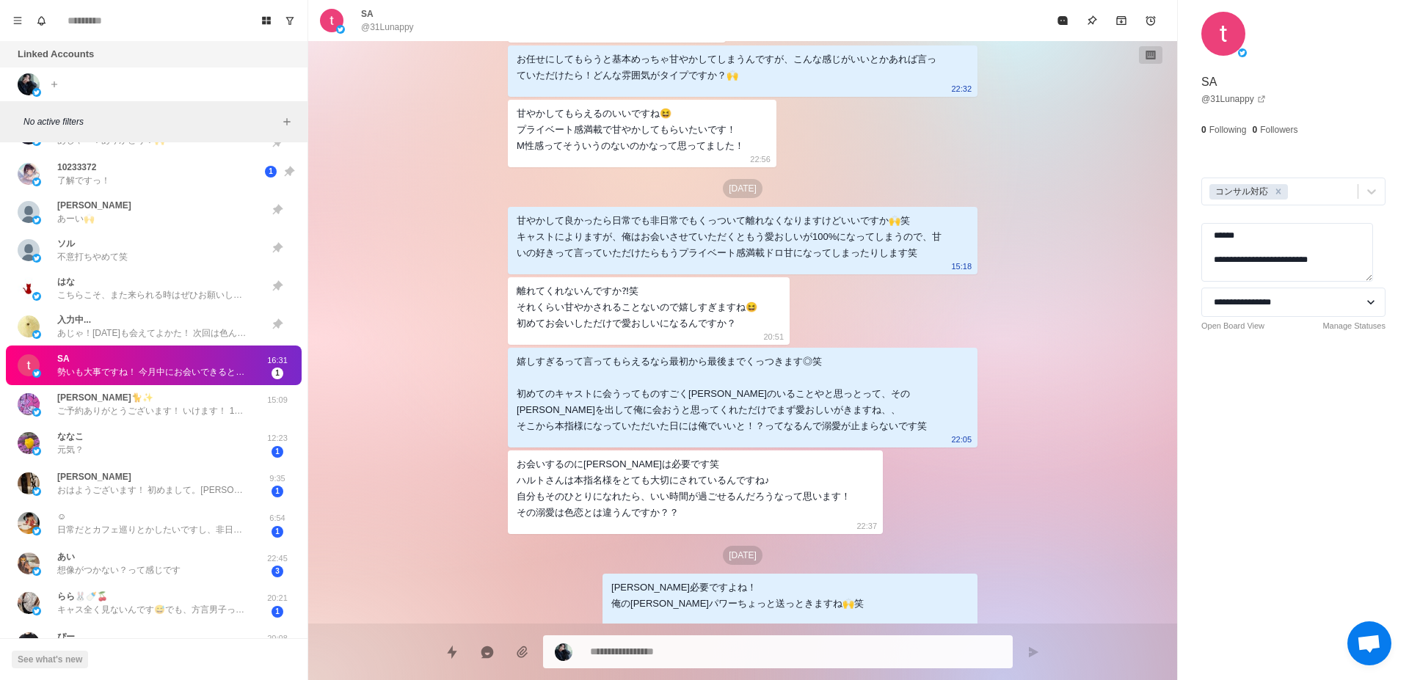
click at [1233, 426] on div "**********" at bounding box center [1293, 340] width 231 height 680
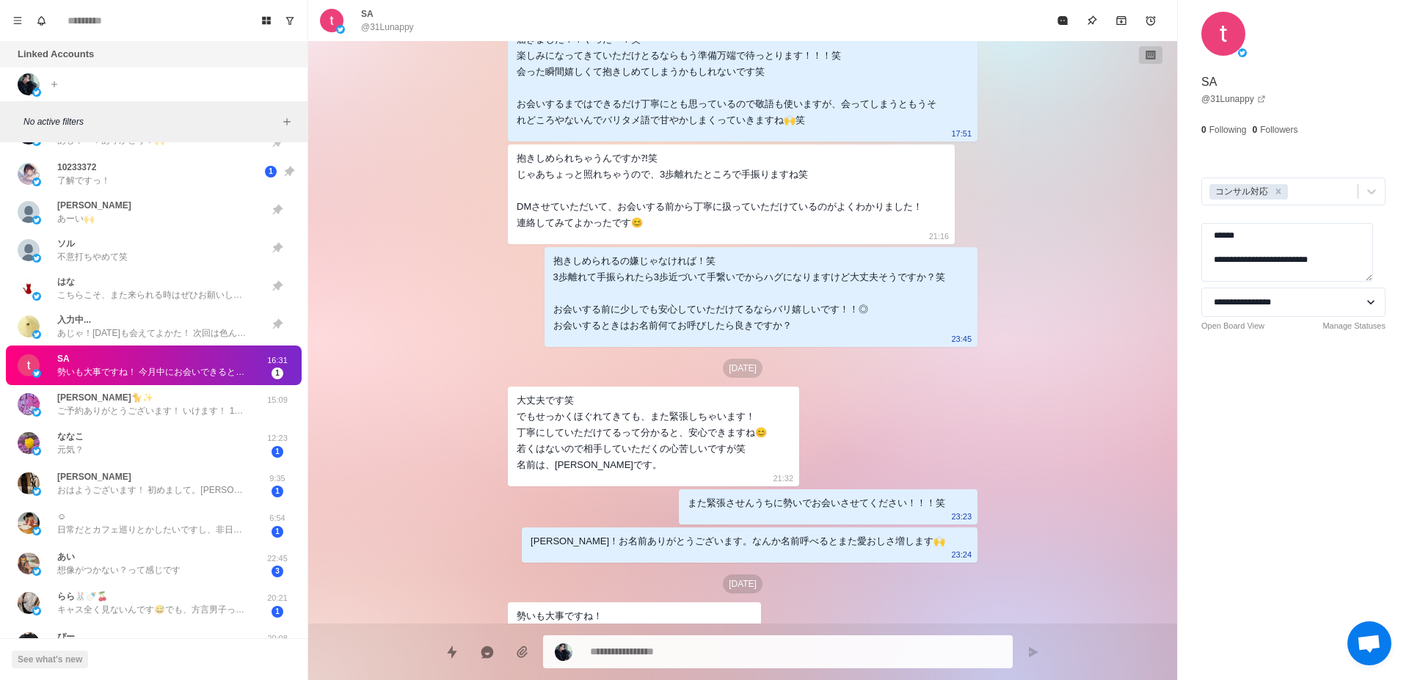
scroll to position [1165, 0]
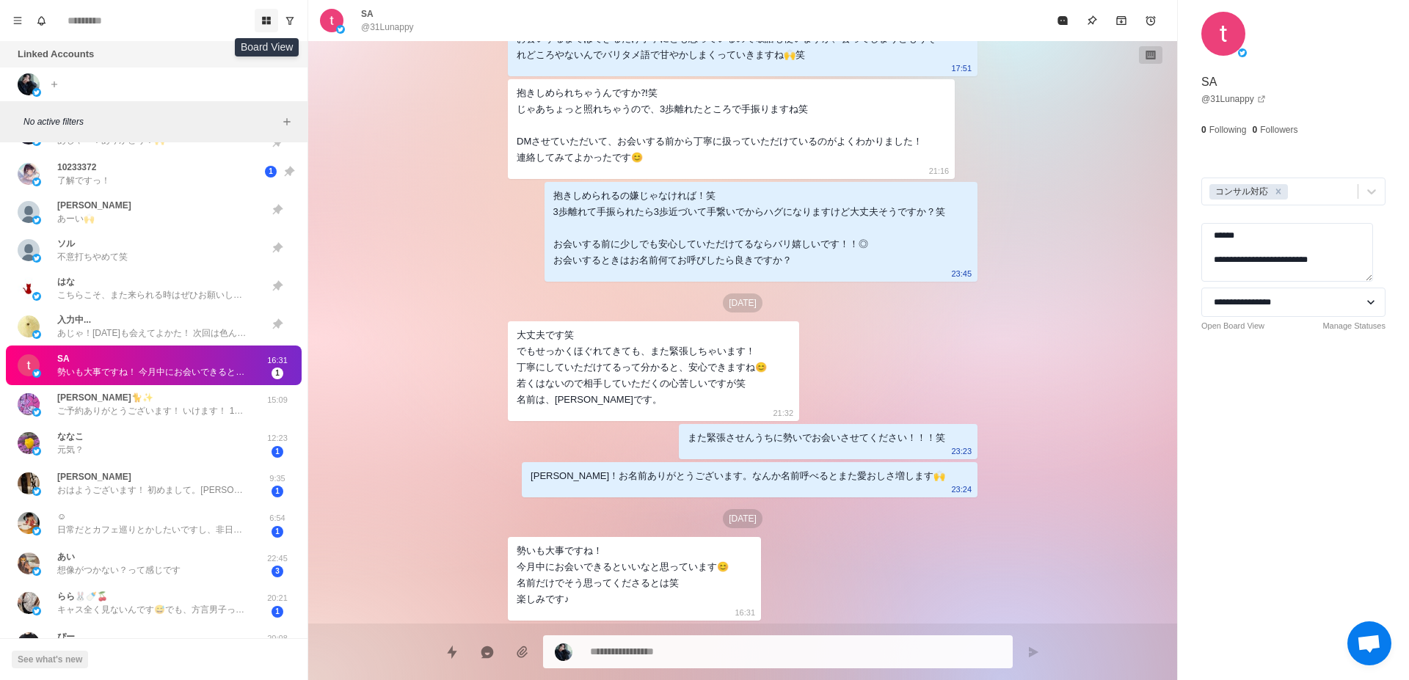
click at [261, 18] on icon "Board View" at bounding box center [266, 20] width 10 height 10
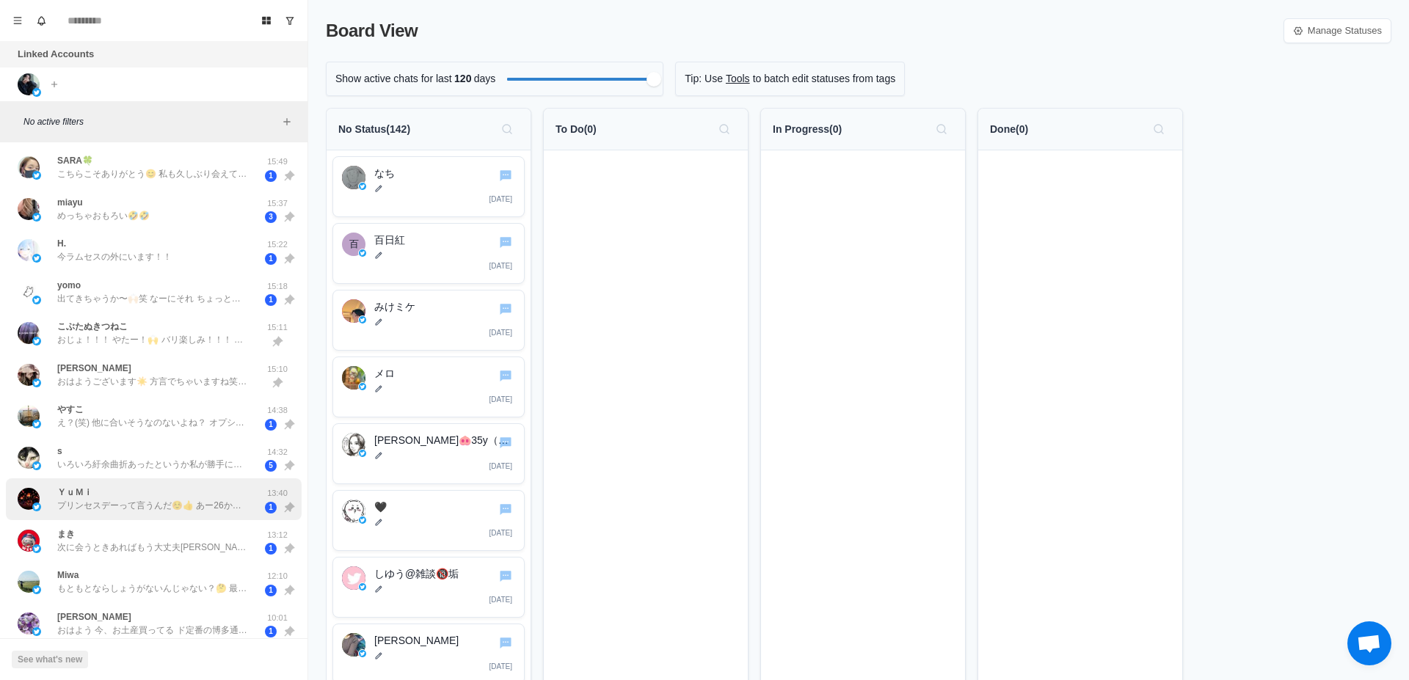
scroll to position [0, 0]
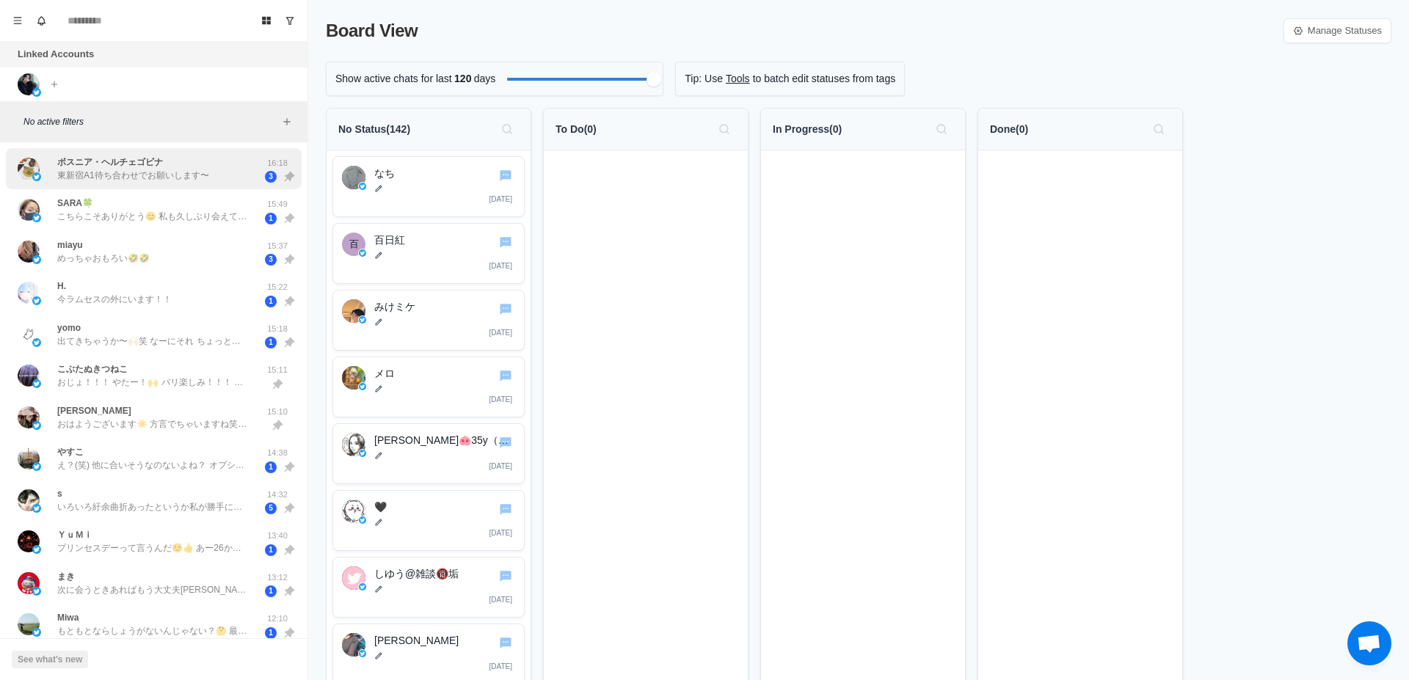
click at [203, 182] on div "ボスニア・ヘルチェゴビナ 東新宿A1待ち合わせでお願いします〜" at bounding box center [138, 169] width 241 height 30
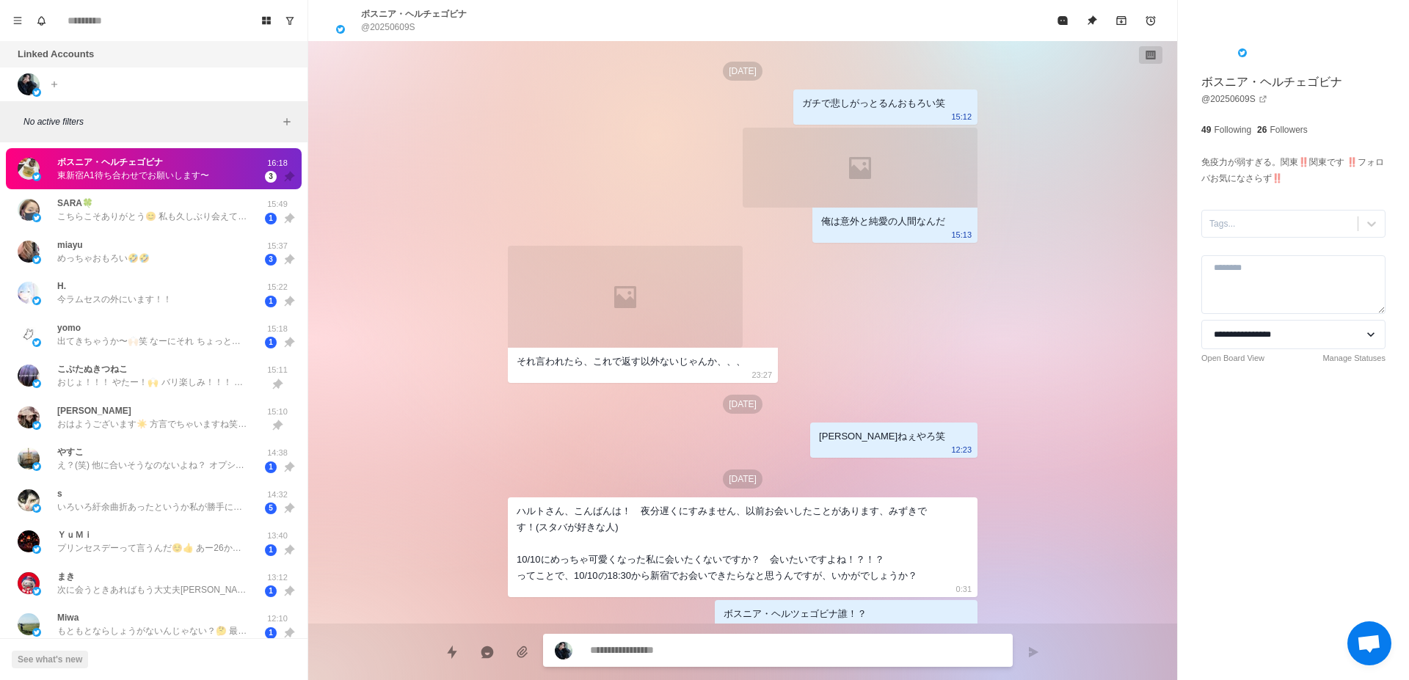
scroll to position [574, 0]
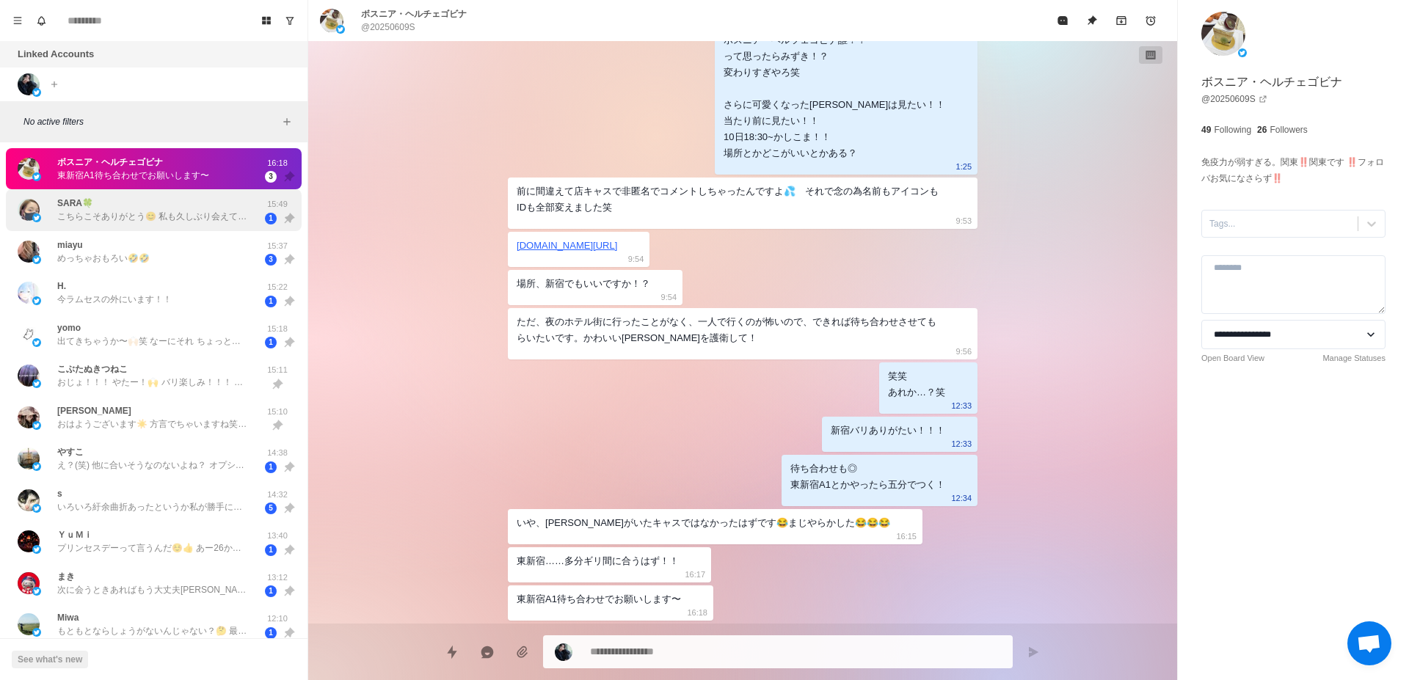
click at [192, 208] on div "SARA🍀 こちらこそありがとう😊 私も久しぶり会えて嬉しかったよ！ 来月お誕生日お祝いしてくれるの楽しみにしてるね💕︎" at bounding box center [152, 210] width 191 height 26
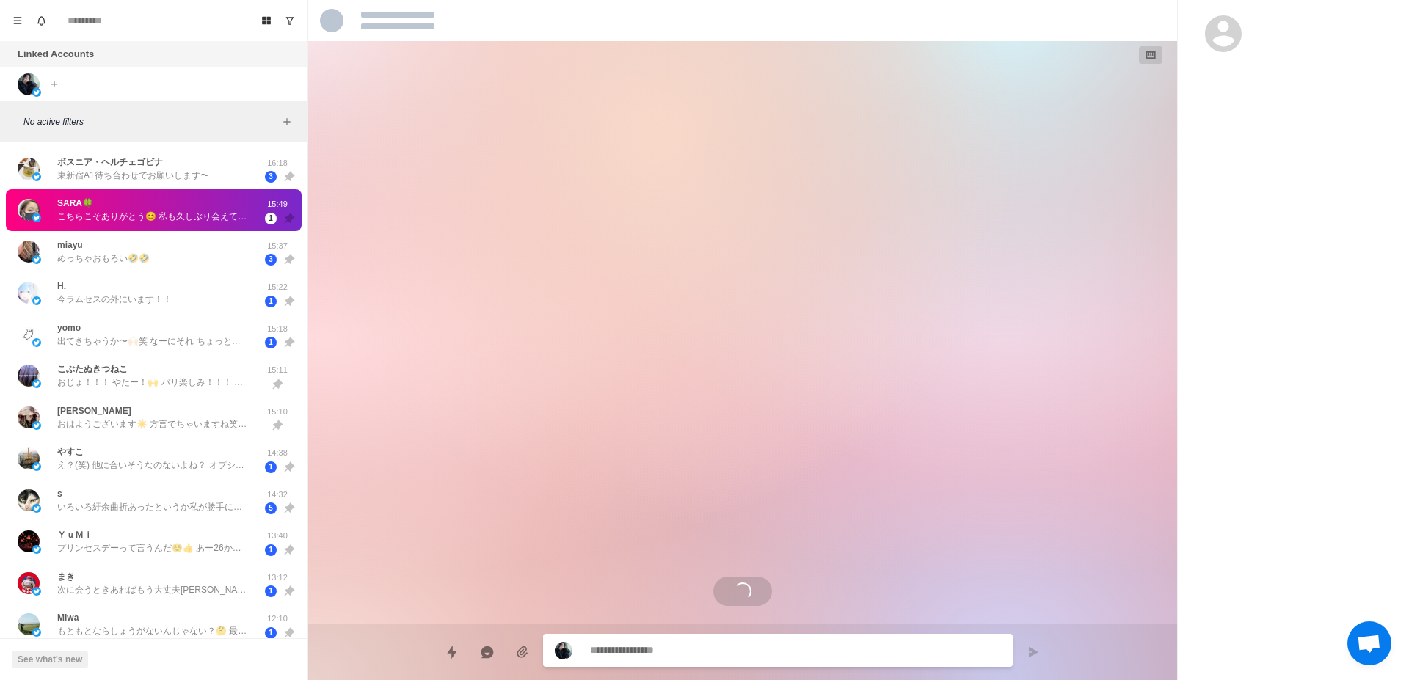
scroll to position [1380, 0]
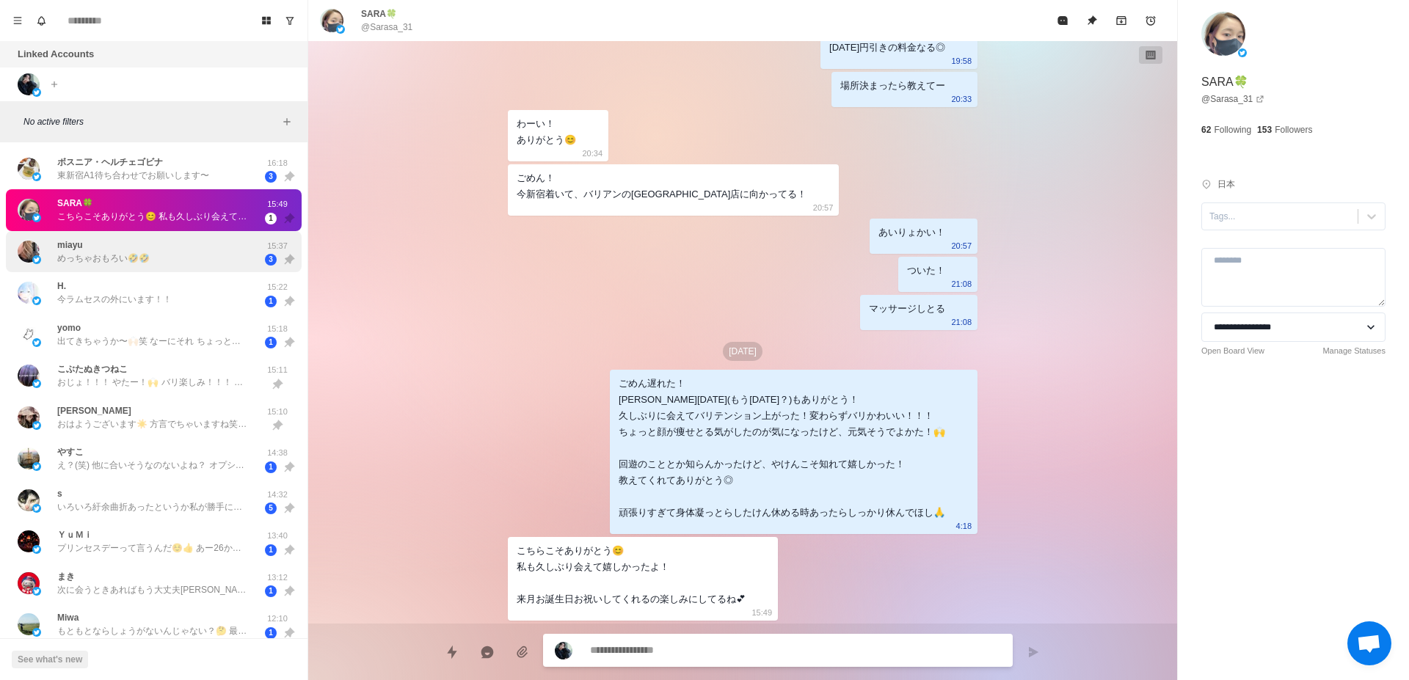
click at [184, 251] on div "miayu めっちゃおもろい🤣🤣" at bounding box center [138, 252] width 241 height 30
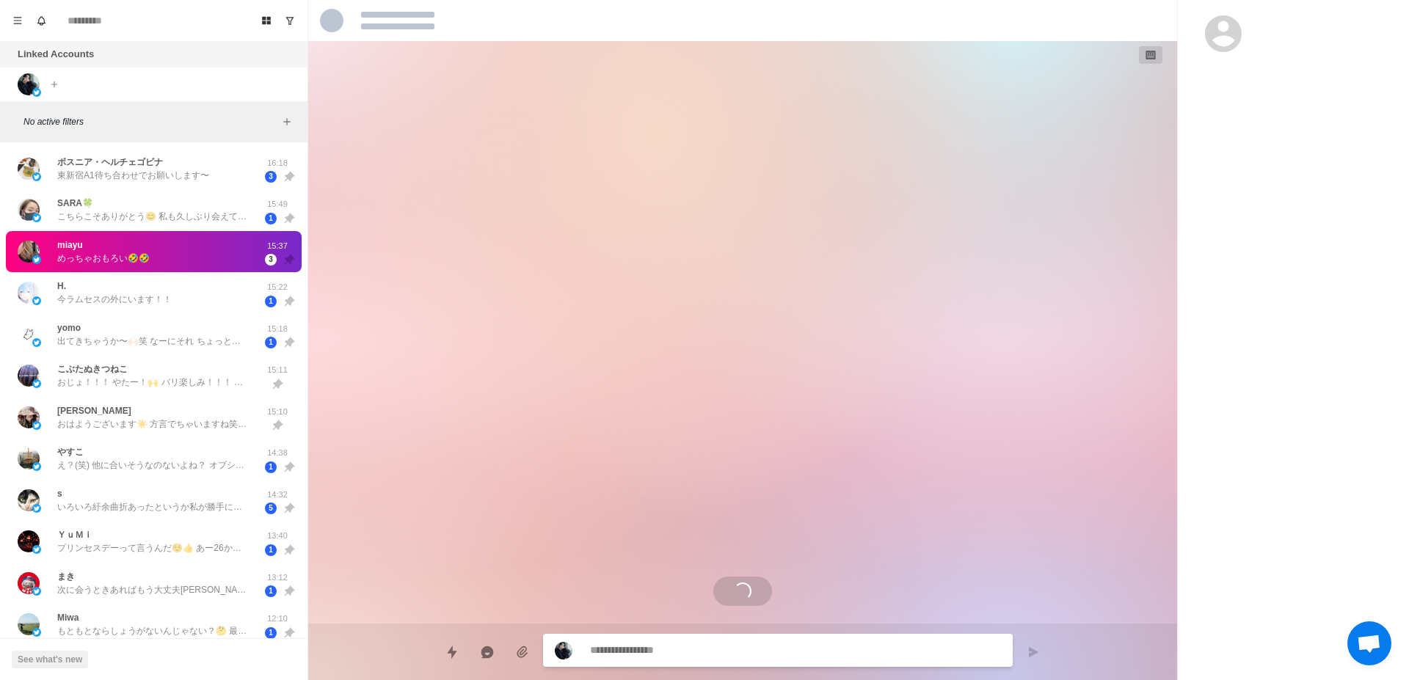
scroll to position [1742, 0]
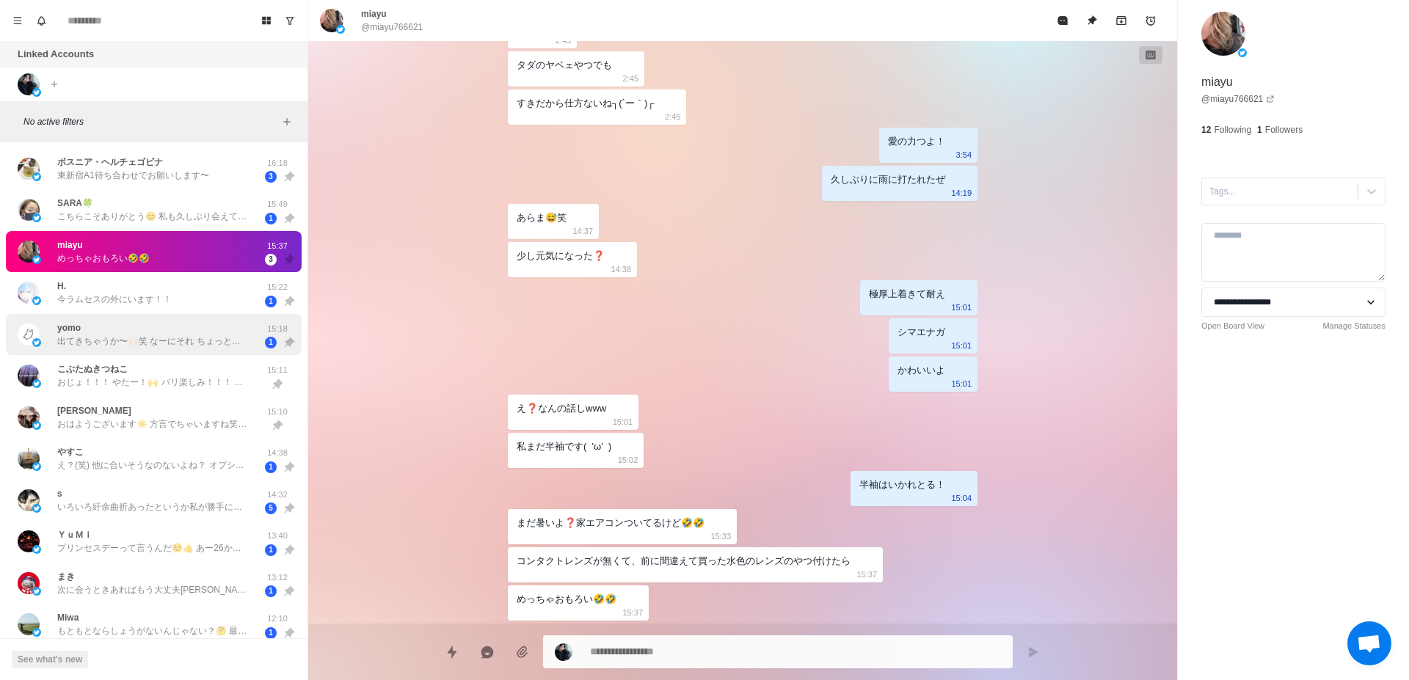
click at [221, 348] on div "yomo 出てきちゃうか〜🙌🏻笑 なーにそれ ちょっとだけ見てみたくなる笑[PERSON_NAME]とくんとばちばちホストっていうワードが私の中でイメージ合致…" at bounding box center [138, 335] width 241 height 30
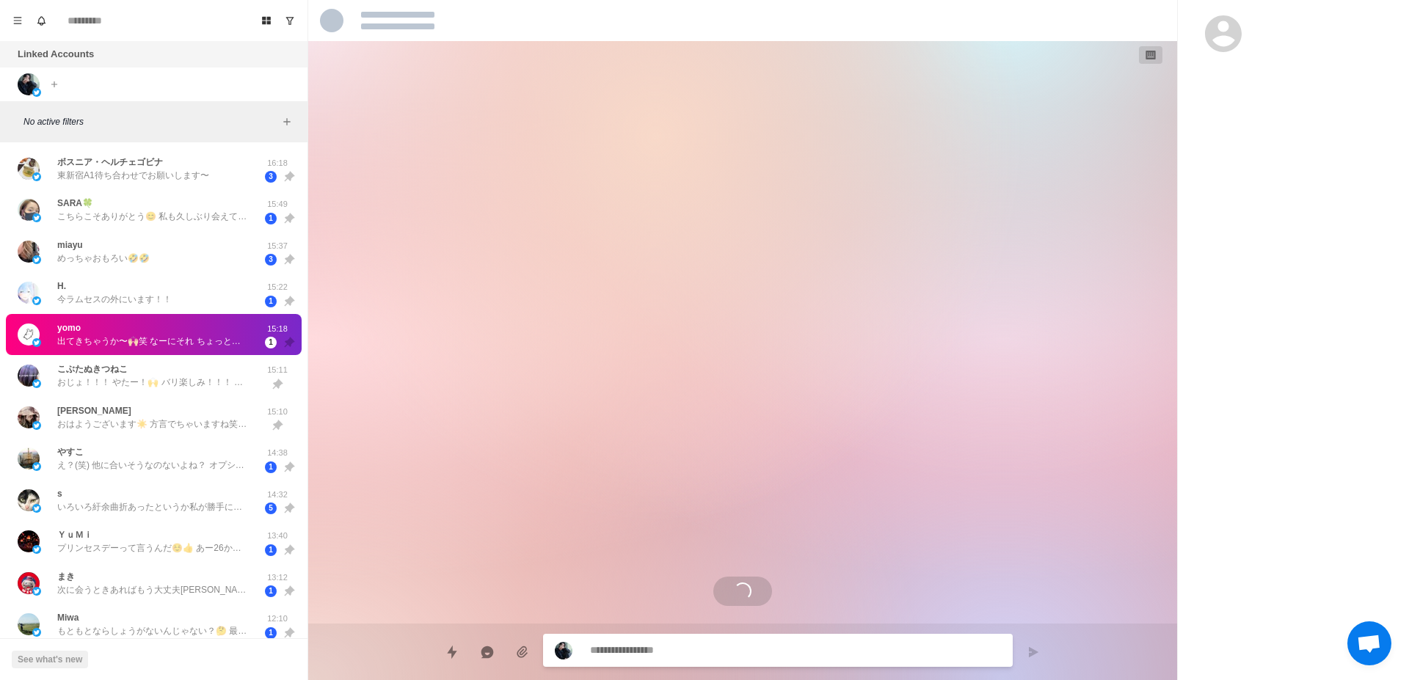
scroll to position [3941, 0]
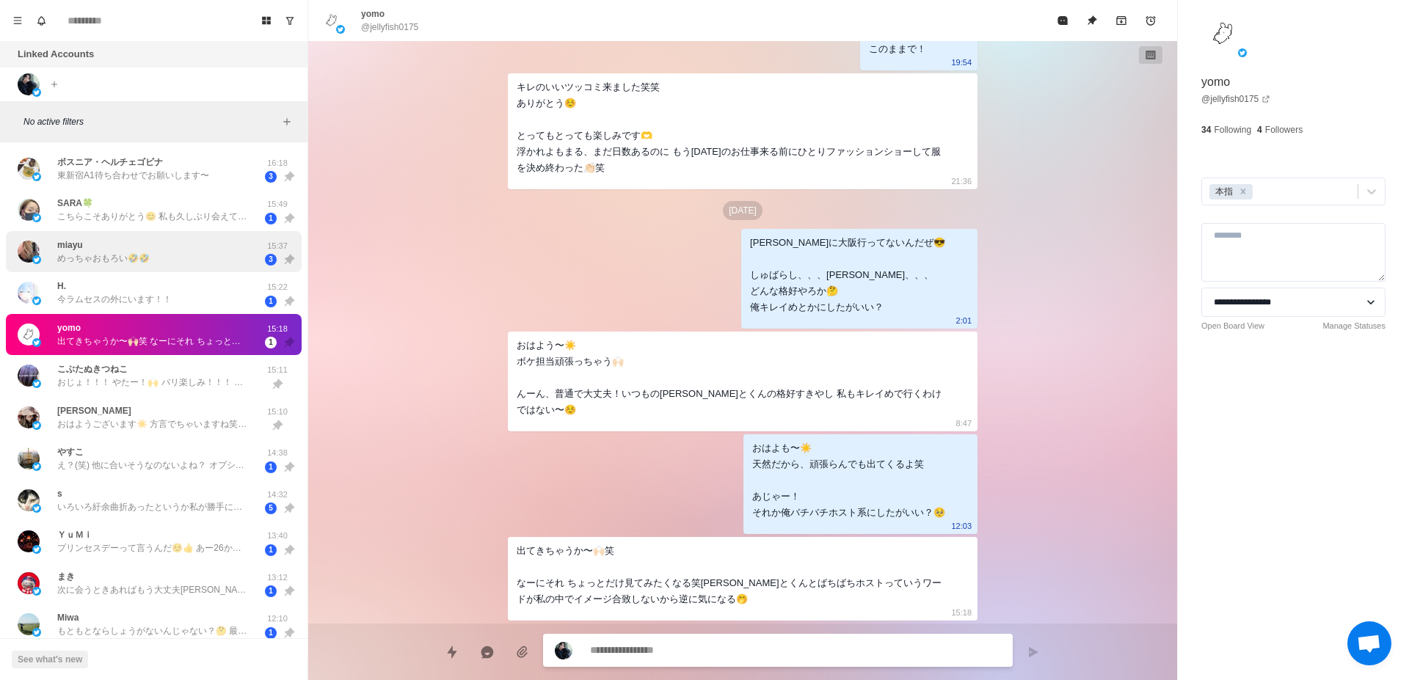
click at [156, 253] on div "miayu めっちゃおもろい🤣🤣" at bounding box center [138, 252] width 241 height 30
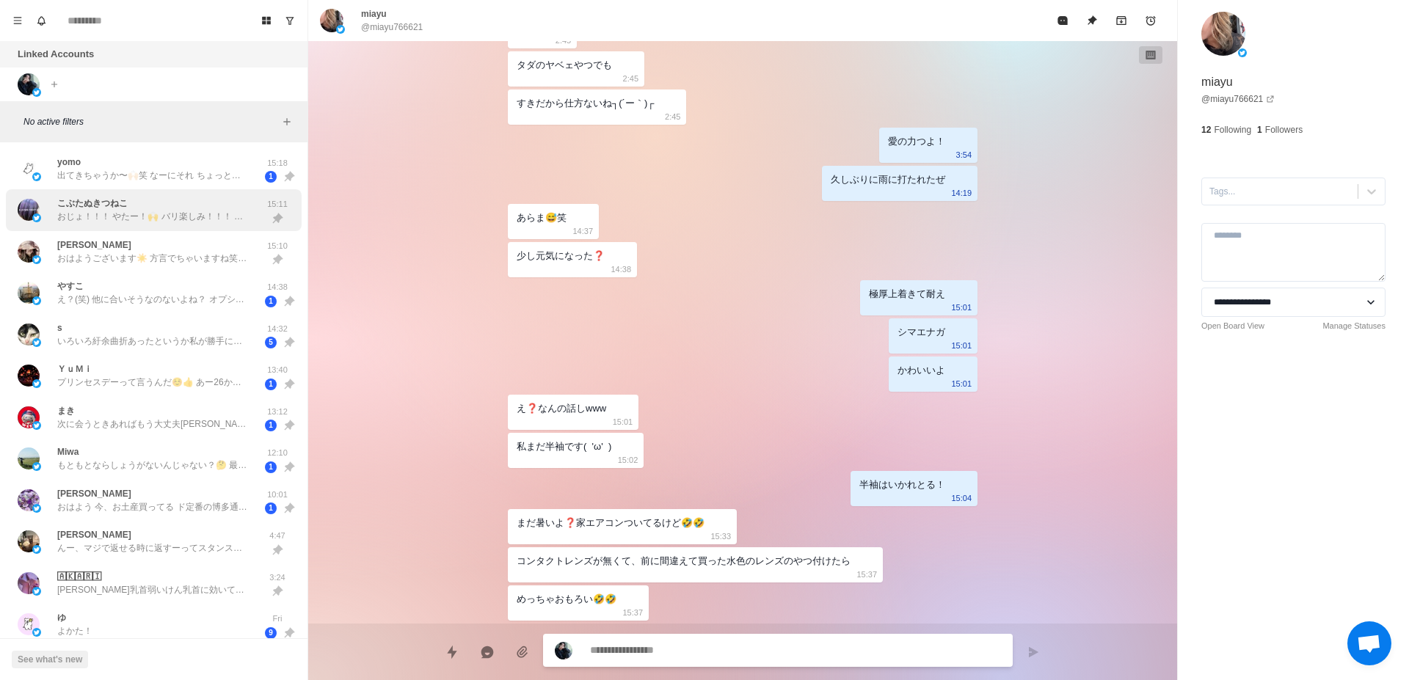
scroll to position [185, 0]
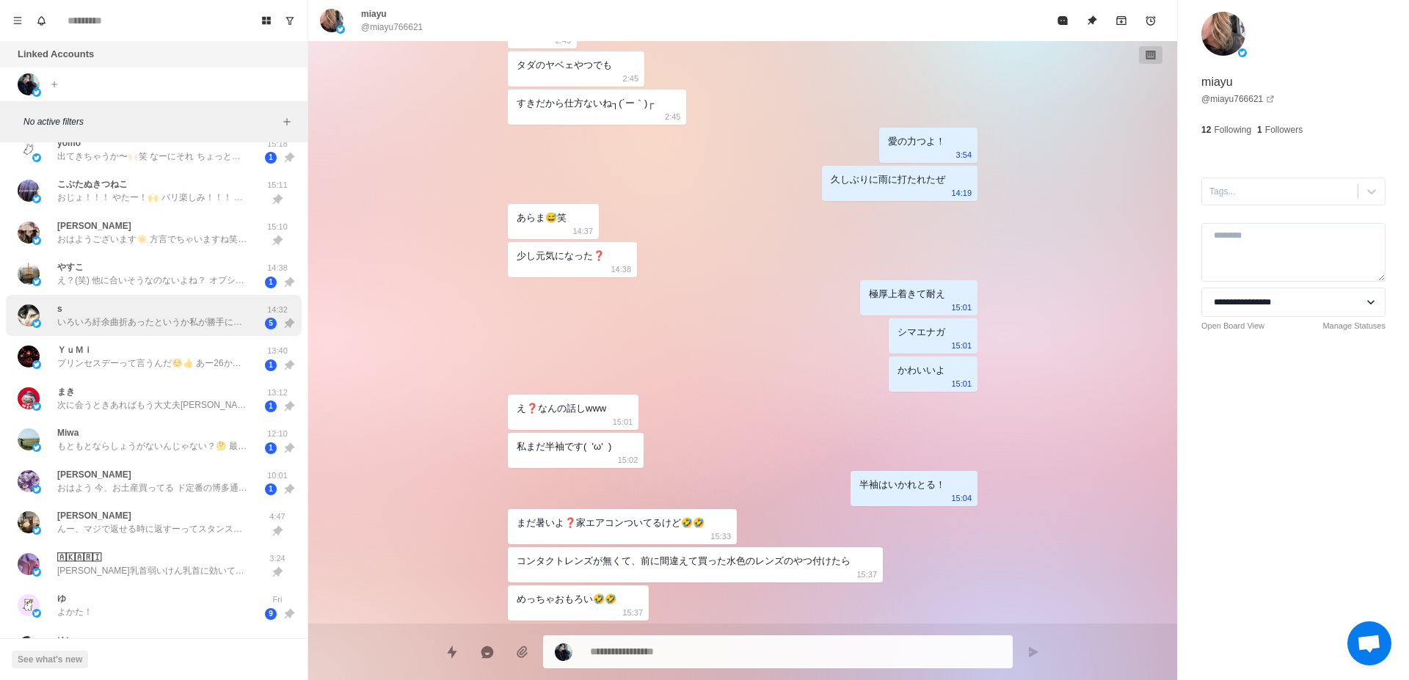
click at [165, 327] on p "いろいろ紆余曲折あったというか私が勝手に迷走してしまいましたけど、これからもよろしくお願いします" at bounding box center [152, 322] width 191 height 13
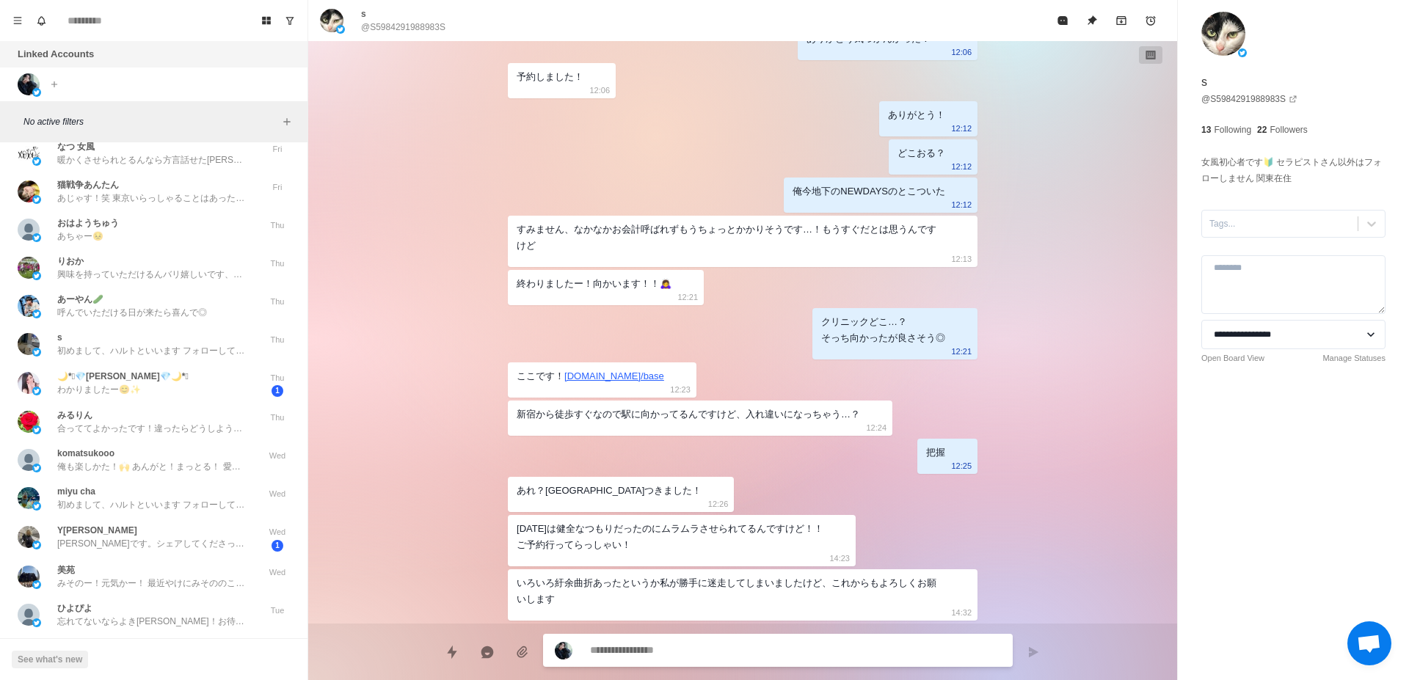
scroll to position [1387, 0]
type textarea "*"
